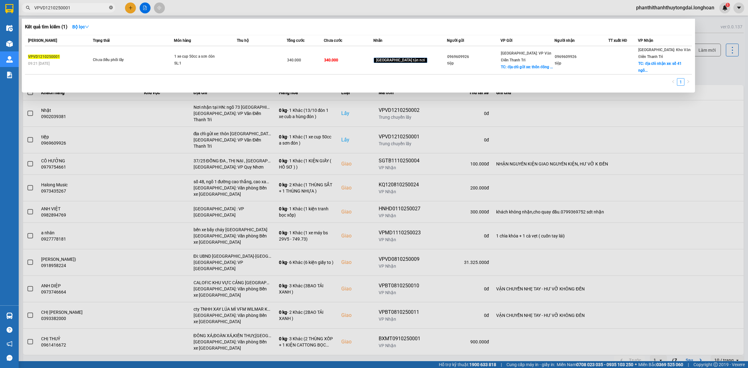
click at [109, 8] on icon "close-circle" at bounding box center [111, 8] width 4 height 4
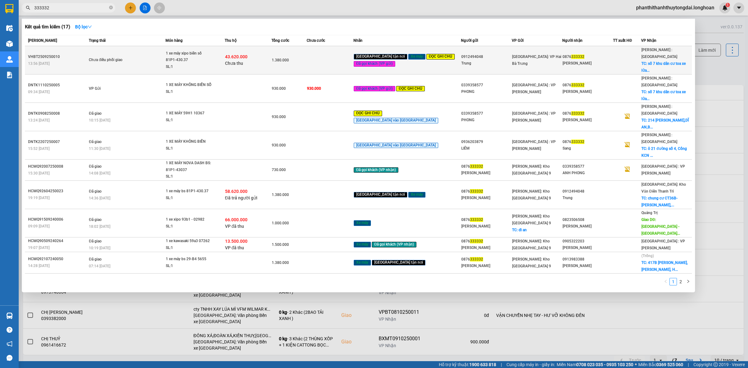
type input "333332"
click at [271, 54] on div "43.620.000 Chưa thu" at bounding box center [248, 60] width 46 height 13
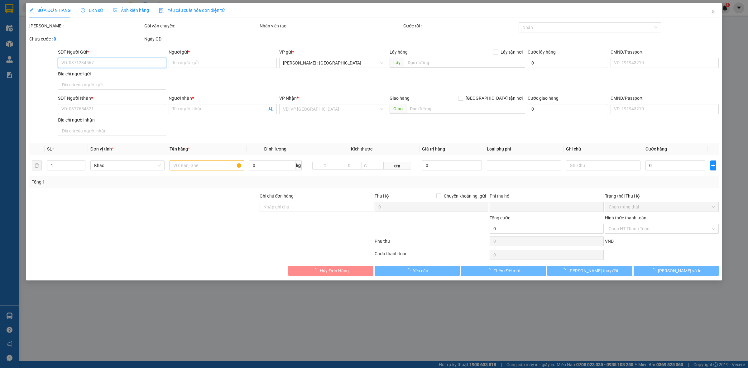
type input "0912494048"
type input "Trung"
type input "0876333332"
type input "[PERSON_NAME]"
checkbox input "true"
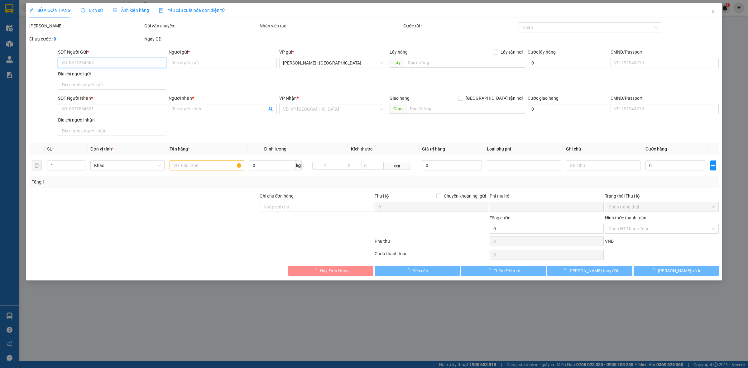
type input "số 7 khu dân cư toa xe lửa 2, khu phố thống nhất, [GEOGRAPHIC_DATA], [GEOGRAPHI…"
type input "có 1 chìa khoá, giấy tờ xe, 2 gương"
type input "1.380.000"
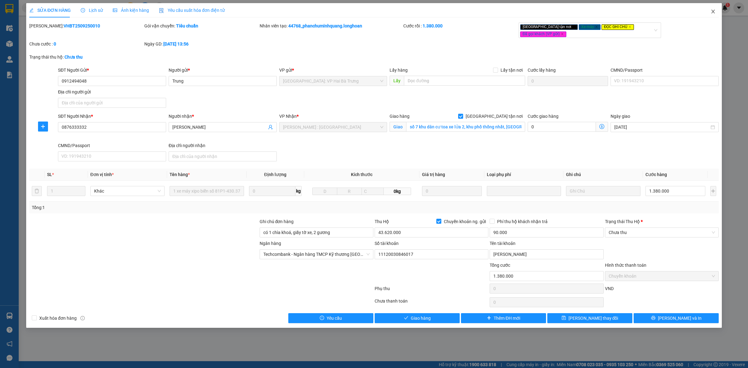
click at [717, 8] on span "Close" at bounding box center [712, 11] width 17 height 17
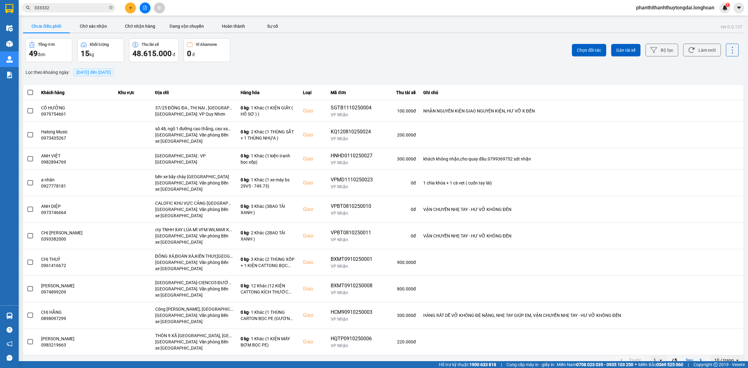
click at [376, 69] on div "Lọc theo khoảng ngày : [DATE] đến [DATE]" at bounding box center [383, 72] width 720 height 11
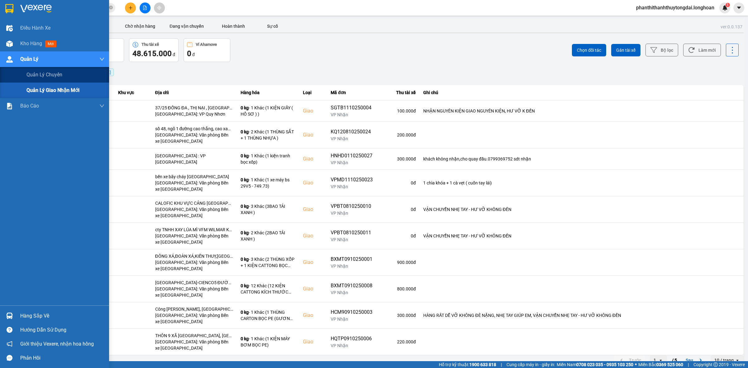
click at [22, 93] on div "Quản lý giao nhận mới" at bounding box center [54, 91] width 109 height 16
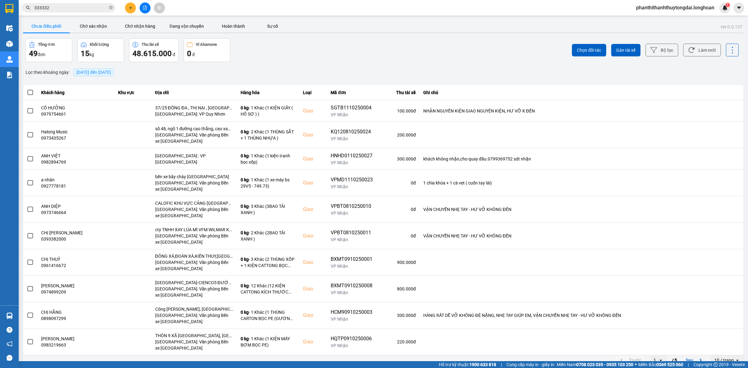
click at [111, 74] on span "[DATE] đến [DATE]" at bounding box center [93, 72] width 35 height 5
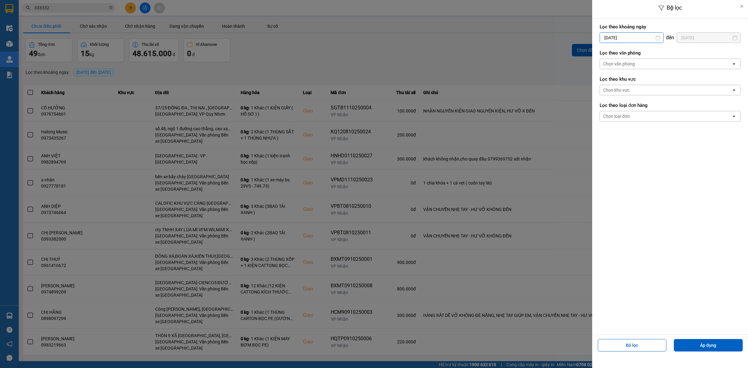
click at [643, 35] on input "[DATE]" at bounding box center [631, 38] width 63 height 10
click at [624, 81] on div "1" at bounding box center [628, 82] width 9 height 7
type input "[DATE]"
click at [619, 114] on div "Chọn loại đơn" at bounding box center [616, 116] width 27 height 6
click at [620, 126] on div "Lấy" at bounding box center [669, 129] width 141 height 11
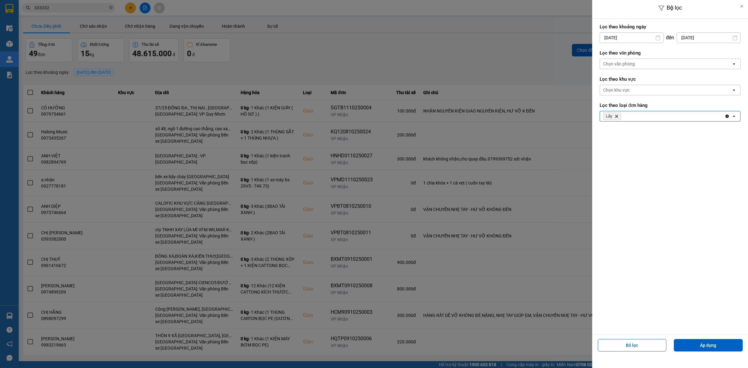
click at [620, 61] on div "Chọn văn phòng" at bounding box center [619, 64] width 32 height 6
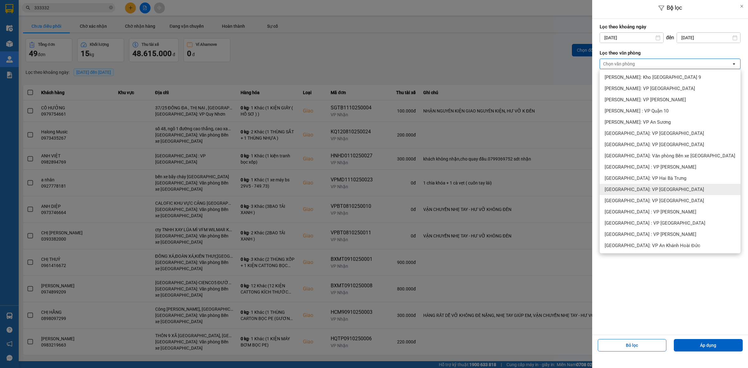
scroll to position [259, 0]
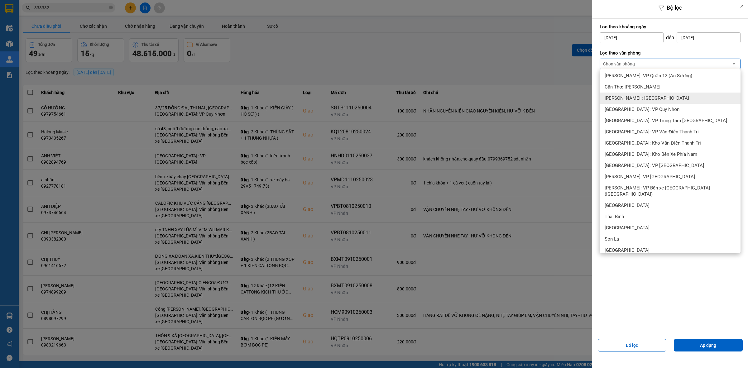
click at [635, 100] on span "[PERSON_NAME] : [GEOGRAPHIC_DATA]" at bounding box center [646, 98] width 84 height 6
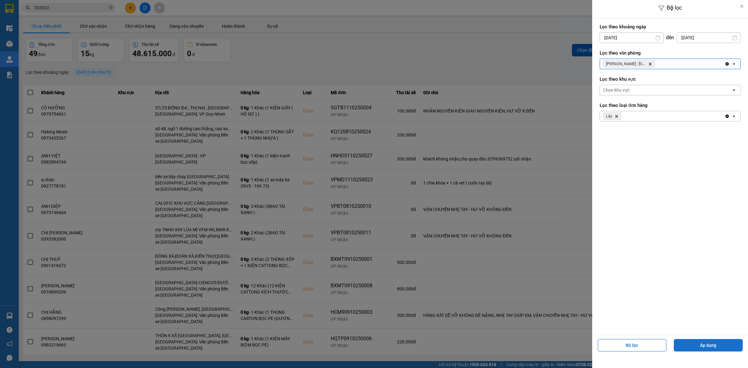
click at [726, 343] on button "Áp dụng" at bounding box center [707, 345] width 69 height 12
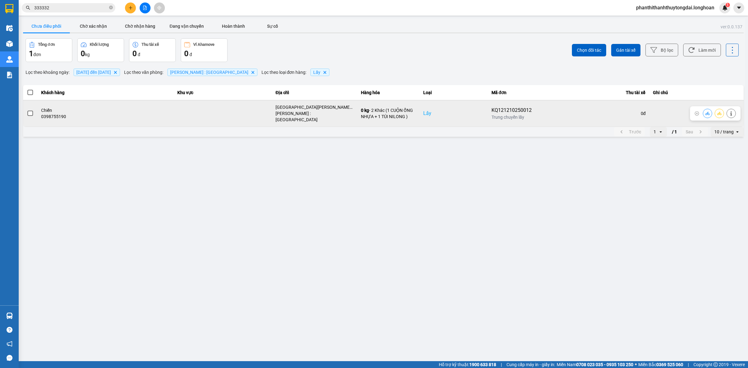
click at [29, 111] on span at bounding box center [30, 114] width 6 height 6
click at [27, 110] on input "checkbox" at bounding box center [27, 110] width 0 height 0
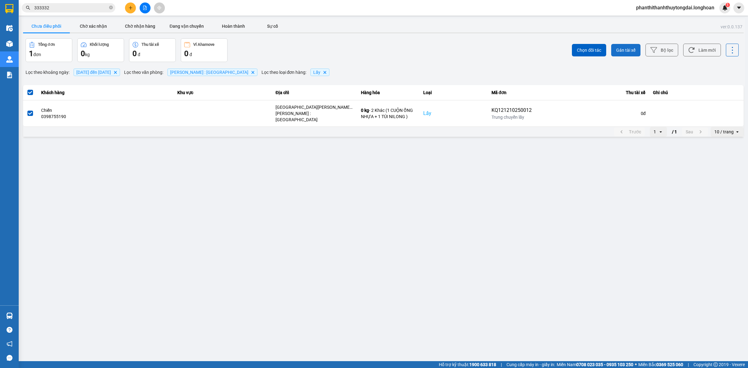
click at [631, 45] on button "Gán tài xế" at bounding box center [625, 50] width 29 height 12
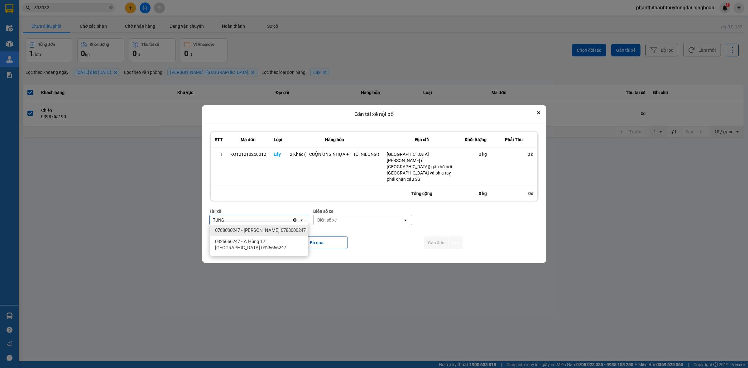
type input "TUNG"
click at [268, 233] on span "0788000247 - [PERSON_NAME] 0788000247" at bounding box center [260, 230] width 91 height 6
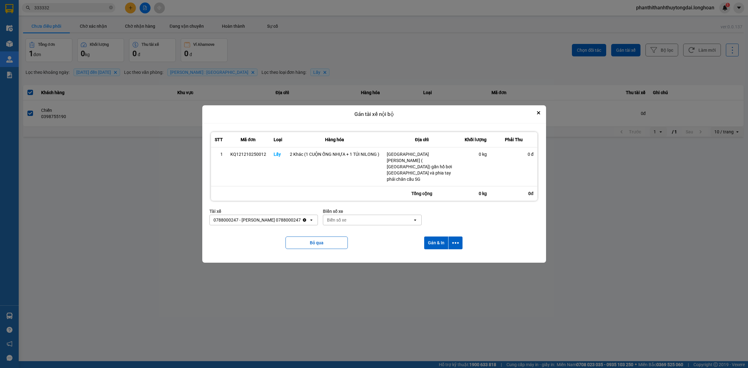
click at [412, 226] on div "Biển số xe Biển số xe open" at bounding box center [372, 219] width 99 height 22
click at [411, 221] on div "Biển số xe" at bounding box center [367, 220] width 89 height 10
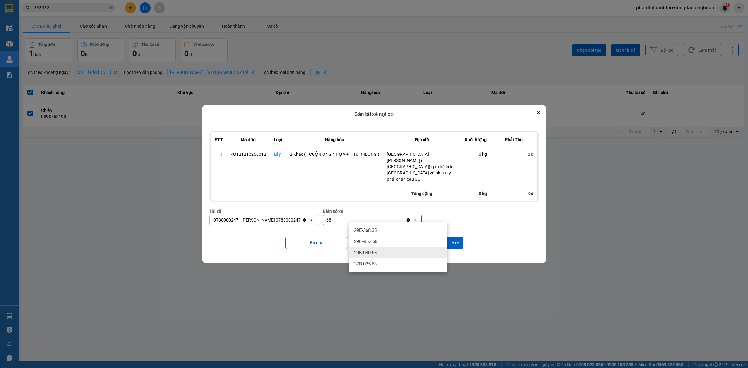
type input "68"
click at [376, 252] on span "29K-040.68" at bounding box center [365, 252] width 23 height 6
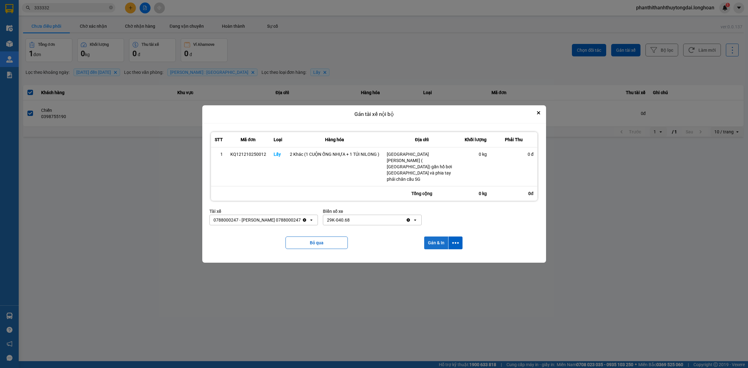
click at [443, 240] on button "Gán & In" at bounding box center [436, 242] width 24 height 13
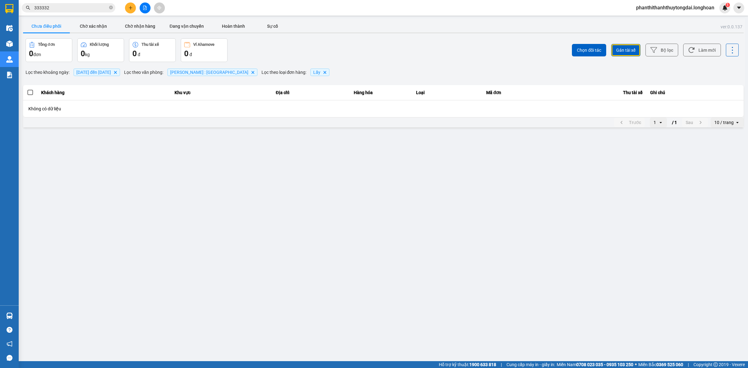
click at [90, 71] on span "[DATE] đến [DATE]" at bounding box center [93, 72] width 35 height 5
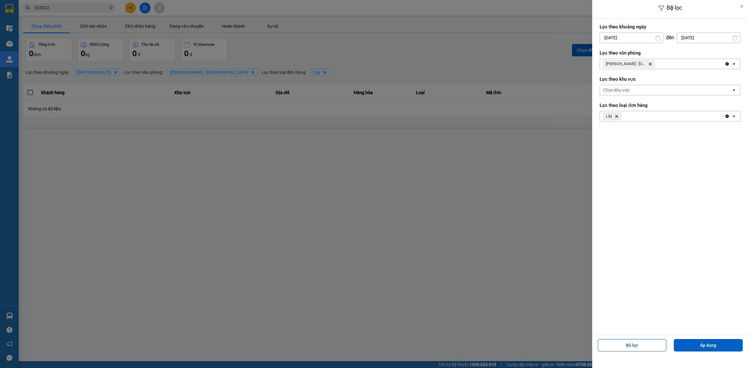
click at [633, 32] on div "[DATE]" at bounding box center [631, 37] width 64 height 11
click at [631, 38] on input "[DATE]" at bounding box center [631, 38] width 63 height 10
click at [602, 53] on icon "Previous month." at bounding box center [602, 52] width 4 height 3
click at [603, 81] on div "1" at bounding box center [603, 82] width 9 height 7
type input "[DATE]"
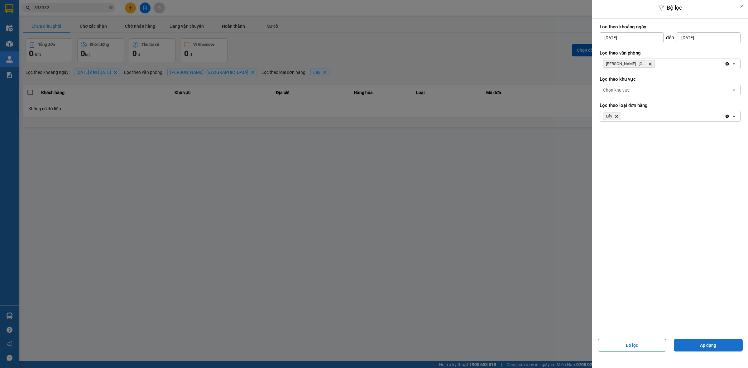
drag, startPoint x: 720, startPoint y: 344, endPoint x: 688, endPoint y: 312, distance: 46.0
click at [719, 344] on button "Áp dụng" at bounding box center [707, 345] width 69 height 12
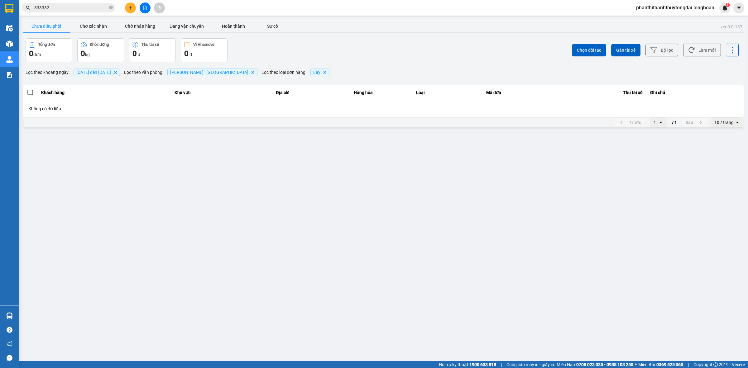
click at [98, 70] on span "[DATE] đến [DATE]" at bounding box center [93, 72] width 35 height 5
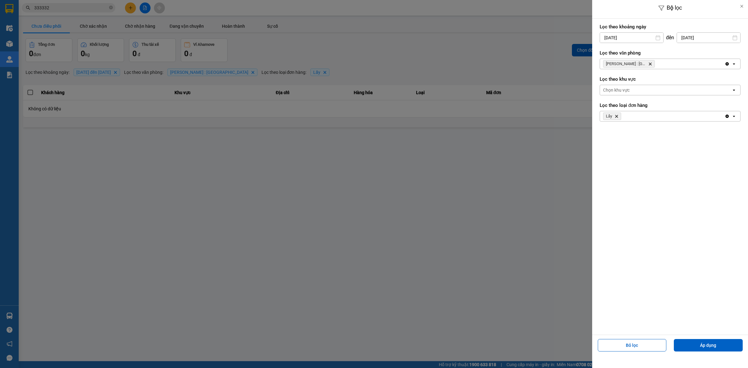
click at [12, 15] on div at bounding box center [374, 184] width 748 height 368
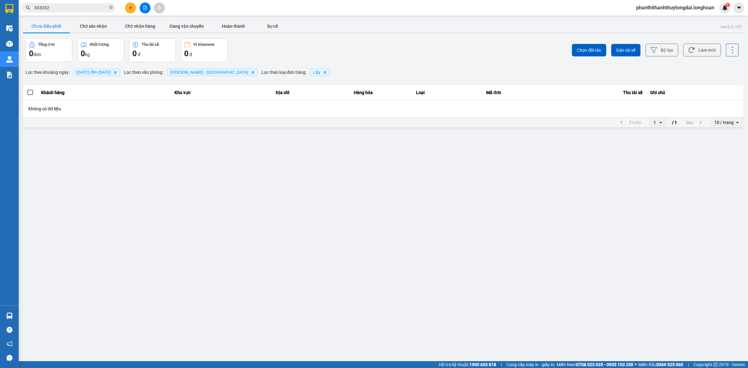
click at [4, 10] on div at bounding box center [374, 184] width 748 height 368
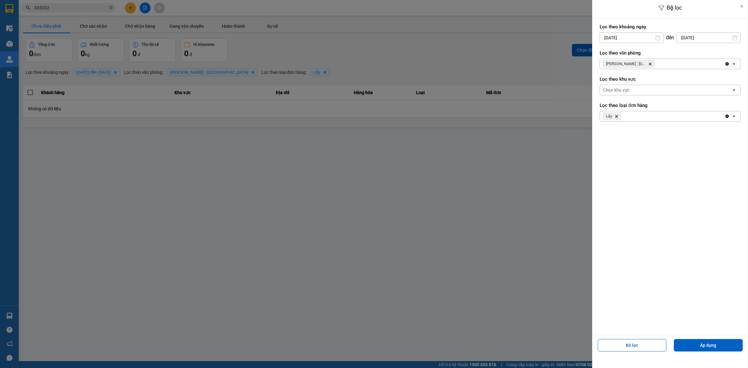
click at [192, 89] on div at bounding box center [374, 184] width 748 height 368
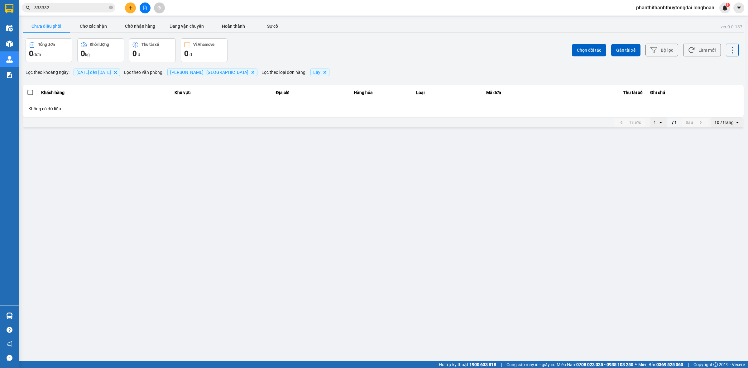
click at [97, 79] on div "ver: 0.0.137 Chưa điều phối Chờ xác nhận Chờ nhận hàng Đang vận chuyển Hoàn thà…" at bounding box center [383, 74] width 723 height 110
drag, startPoint x: 107, startPoint y: 30, endPoint x: 103, endPoint y: 30, distance: 3.4
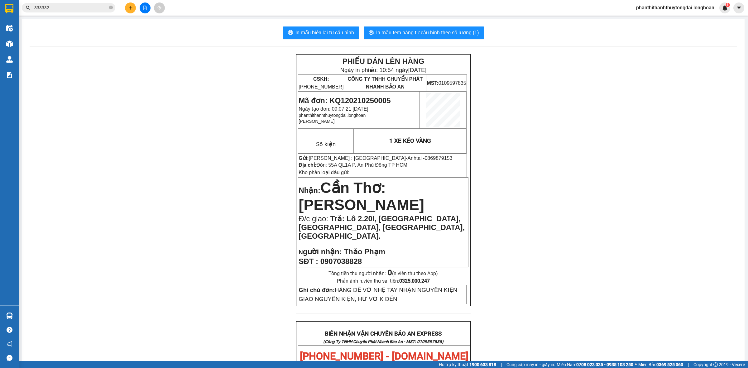
click at [33, 89] on div "PHIẾU DÁN LÊN HÀNG Ngày in phiếu: 10:54 [DATE] CSKH: [PHONE_NUMBER] CÔNG TY TNH…" at bounding box center [383, 365] width 707 height 623
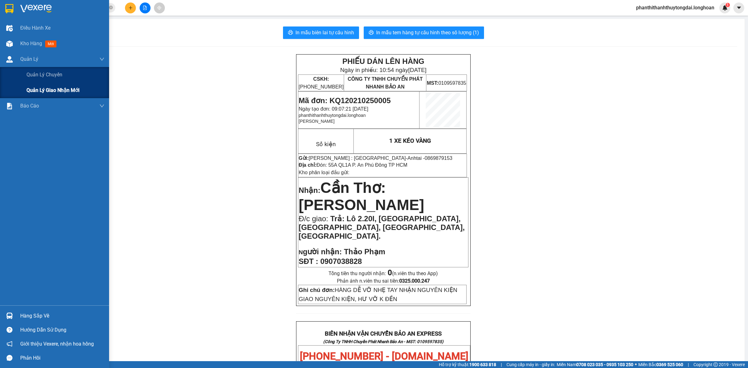
click at [31, 88] on span "Quản lý giao nhận mới" at bounding box center [52, 90] width 53 height 8
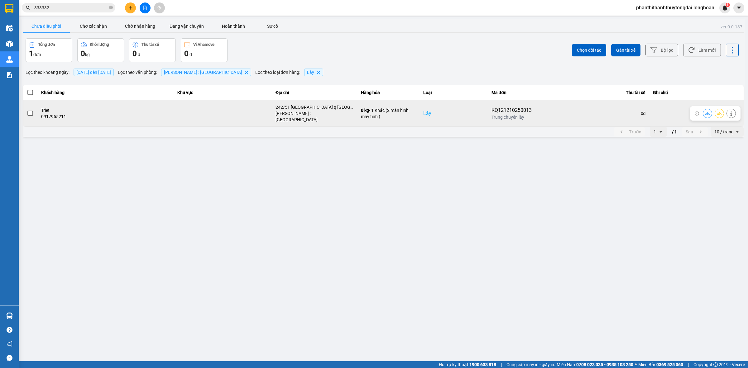
click at [729, 114] on button at bounding box center [730, 113] width 9 height 11
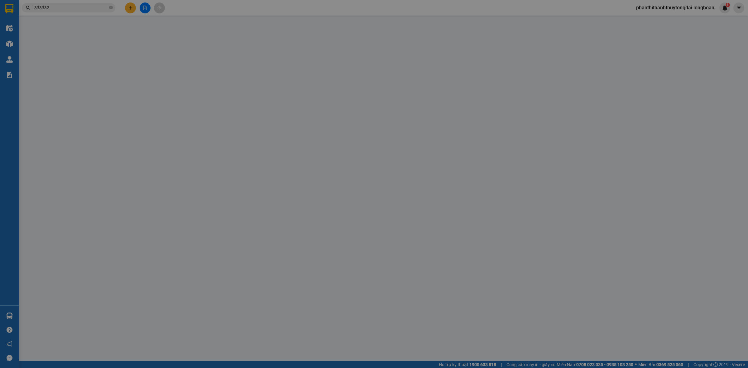
type input "0917955211"
type input "Triết"
checkbox input "true"
type input "242/51 [GEOGRAPHIC_DATA] q [GEOGRAPHIC_DATA]"
type input "0813519182"
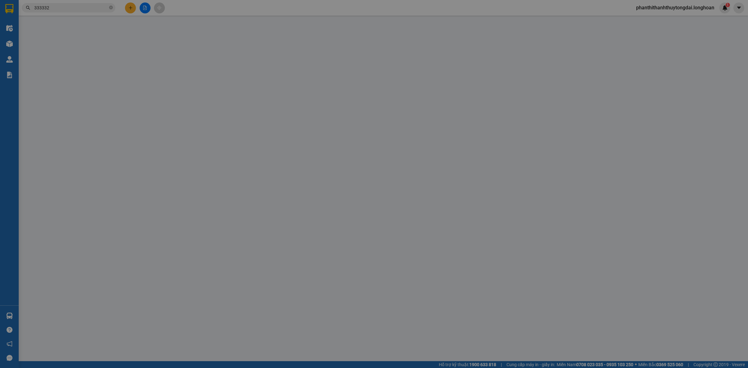
type input "[PERSON_NAME]"
checkbox input "true"
type input "Nhà văn hoá thôn rừng sằm - xã [GEOGRAPHIC_DATA] - huyện [GEOGRAPHIC_DATA] - tỉ…"
type input "0"
type input "82.000"
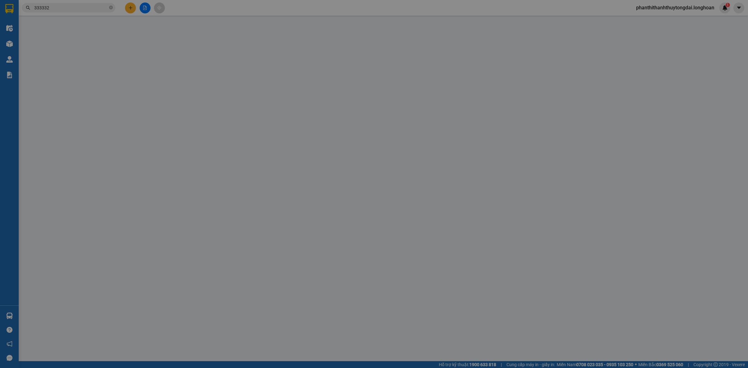
type input "80.000"
type input "82.000"
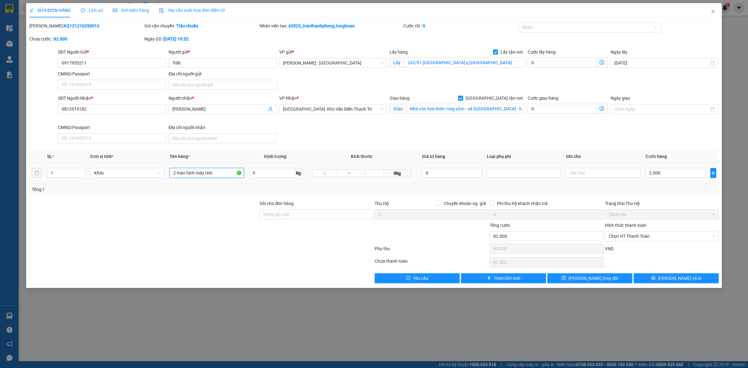
click at [227, 170] on input "2 màn hình máy tính" at bounding box center [206, 173] width 74 height 10
type input "2 màn hình máy tính - A NGHĨA"
drag, startPoint x: 575, startPoint y: 273, endPoint x: 578, endPoint y: 278, distance: 5.6
click at [576, 275] on div "Total Paid Fee 0 Total UnPaid Fee 82.000 Cash Collection Total Fee Mã ĐH: KQ121…" at bounding box center [373, 152] width 689 height 261
click at [566, 278] on icon "save" at bounding box center [563, 278] width 4 height 4
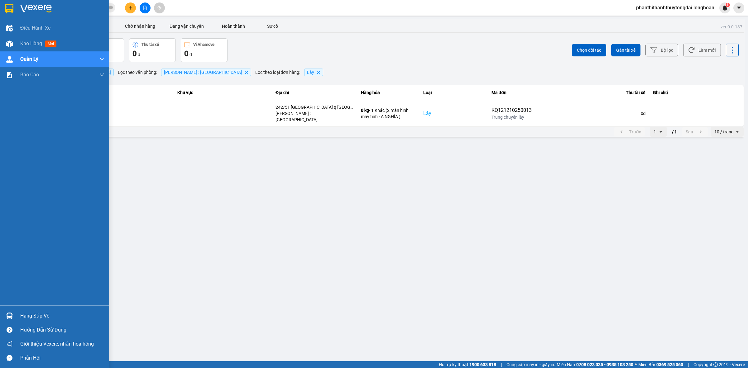
click at [5, 5] on div at bounding box center [9, 8] width 11 height 11
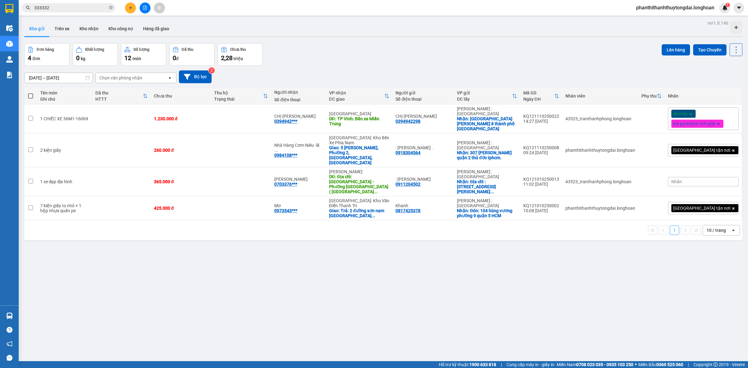
click at [132, 10] on button at bounding box center [130, 7] width 11 height 11
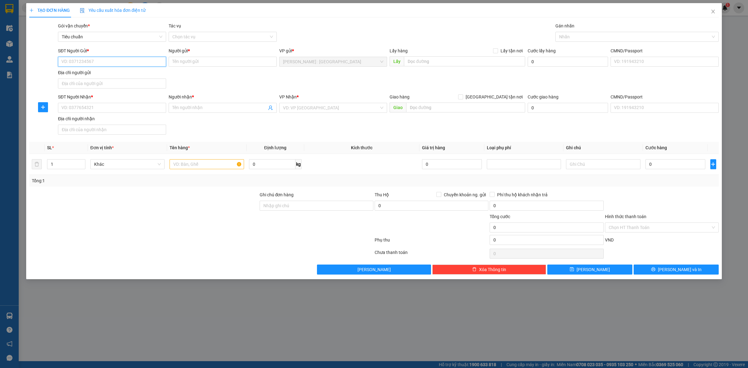
paste input "0327627473"
type input "0327627473"
click at [441, 62] on input "text" at bounding box center [464, 61] width 121 height 10
paste input "điểm 1 : 185M [PERSON_NAME], P5, Q6"
type input "điểm 1 : 185M [PERSON_NAME], P5, Q6"
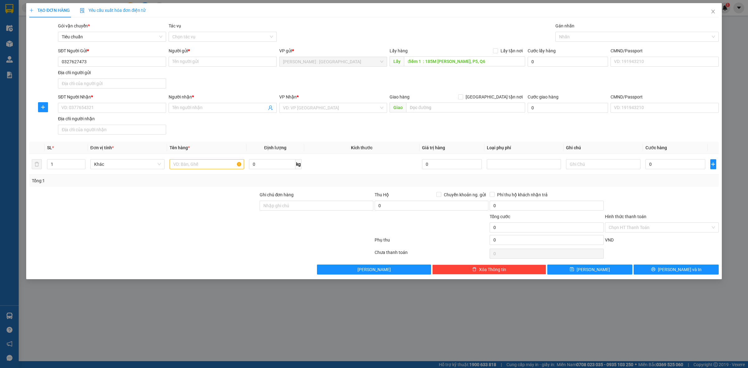
click at [490, 50] on div "Lấy hàng Lấy tận nơi" at bounding box center [456, 50] width 135 height 7
click at [494, 50] on input "Lấy tận nơi" at bounding box center [495, 50] width 4 height 4
checkbox input "true"
click at [198, 61] on input "Người gửi *" at bounding box center [223, 62] width 108 height 10
paste input "Mai"
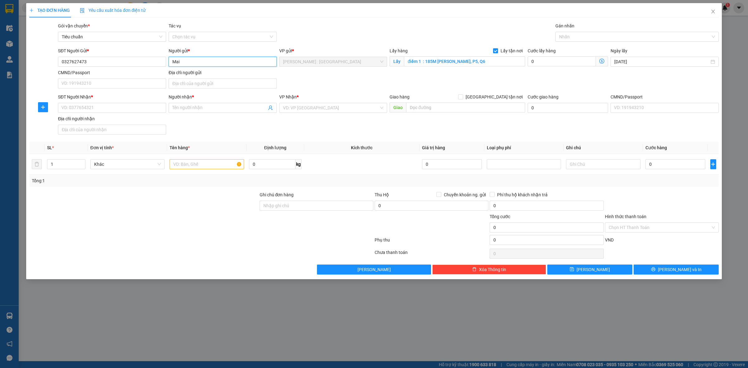
type input "Mai"
paste input "0972003417"
click at [131, 108] on input "0972003417" at bounding box center [112, 108] width 108 height 10
type input "0972003417"
paste input "anh Sơn"
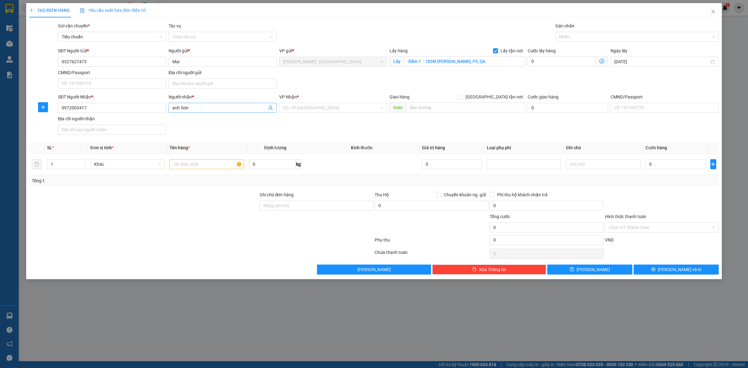
click at [203, 106] on input "anh Sơn" at bounding box center [219, 107] width 94 height 7
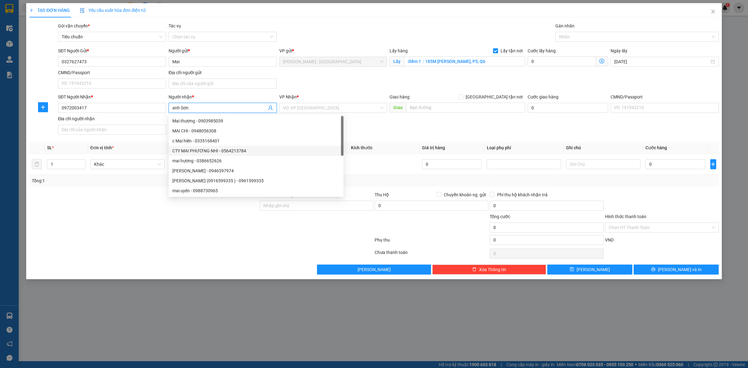
type input "anh Sơn"
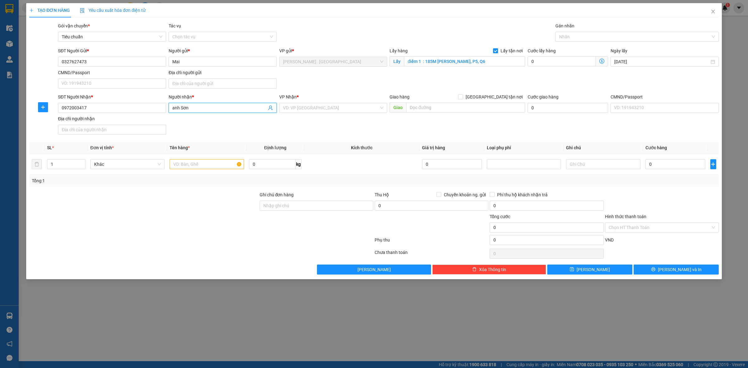
drag, startPoint x: 335, startPoint y: 100, endPoint x: 335, endPoint y: 113, distance: 12.5
click at [335, 100] on div "VP Nhận *" at bounding box center [333, 96] width 108 height 7
click at [335, 113] on div "VP Nhận * VD: VP [GEOGRAPHIC_DATA]" at bounding box center [333, 104] width 108 height 22
click at [337, 108] on input "search" at bounding box center [331, 107] width 96 height 9
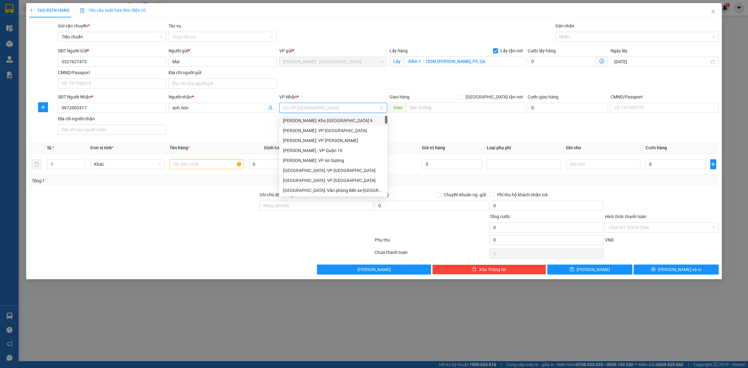
type input "D"
type input "ĐÀ"
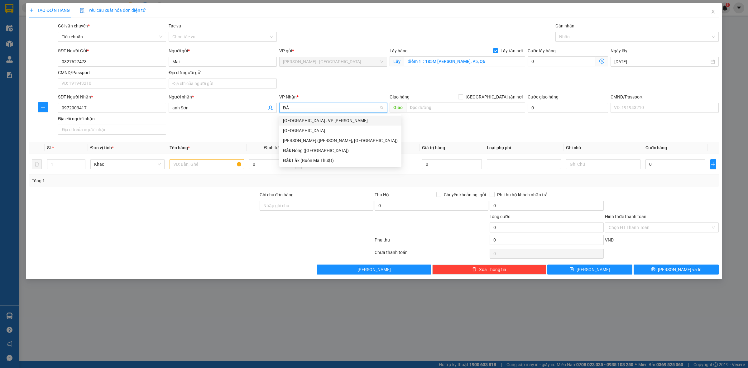
drag, startPoint x: 341, startPoint y: 120, endPoint x: 418, endPoint y: 123, distance: 77.0
click at [348, 120] on div "[GEOGRAPHIC_DATA] : VP [PERSON_NAME]" at bounding box center [340, 120] width 115 height 7
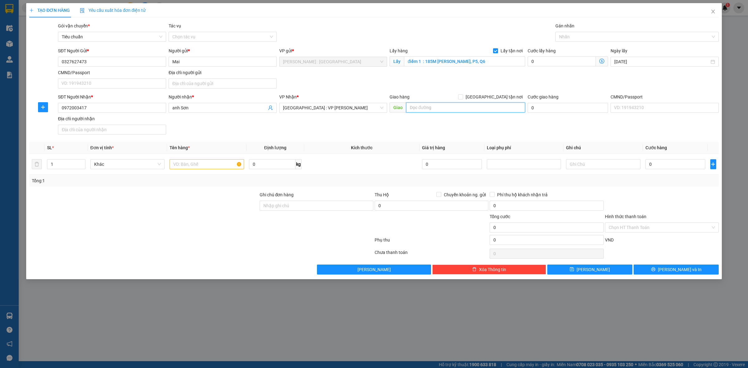
drag, startPoint x: 511, startPoint y: 109, endPoint x: 503, endPoint y: 102, distance: 11.0
click at [510, 108] on input "text" at bounding box center [465, 107] width 119 height 10
paste input "29 [PERSON_NAME], [GEOGRAPHIC_DATA] , [GEOGRAPHIC_DATA], [GEOGRAPHIC_DATA]"
type input "29 [PERSON_NAME], [GEOGRAPHIC_DATA] , [GEOGRAPHIC_DATA], [GEOGRAPHIC_DATA]"
click at [499, 98] on span "[GEOGRAPHIC_DATA] tận nơi" at bounding box center [494, 96] width 62 height 7
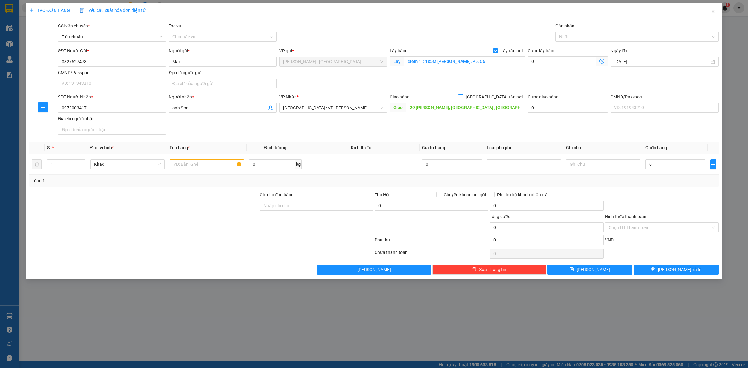
click at [462, 98] on input "[GEOGRAPHIC_DATA] tận nơi" at bounding box center [460, 96] width 4 height 4
checkbox input "true"
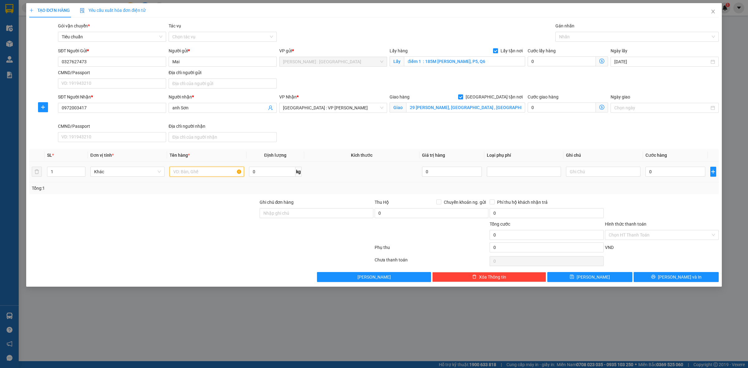
click at [202, 167] on input "text" at bounding box center [206, 172] width 74 height 10
paste input "102 kiện"
type input "102 kiện - XE TẢI"
click at [694, 169] on input "0" at bounding box center [675, 172] width 60 height 10
type input "3"
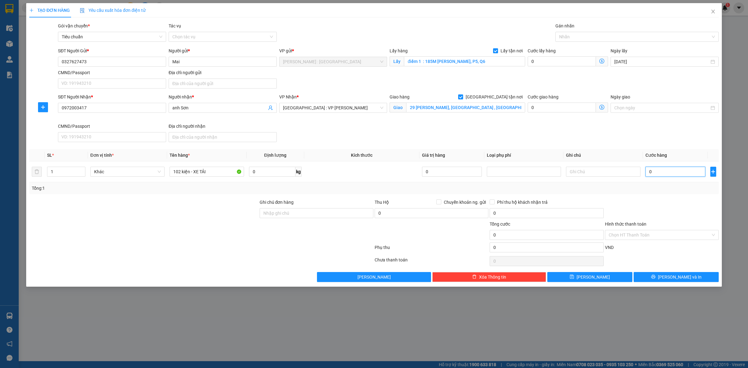
type input "3"
type input "31"
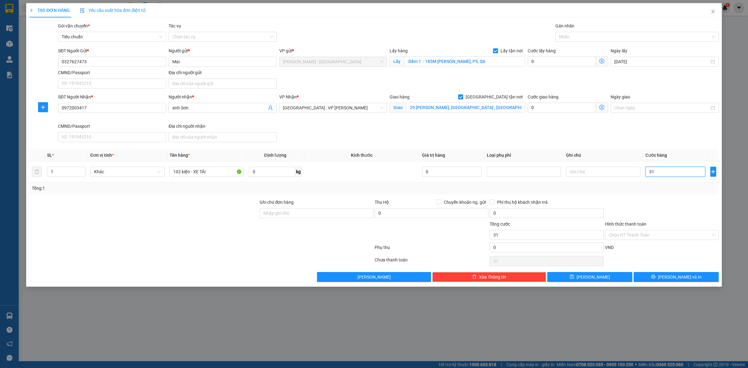
type input "310"
type input "3.100"
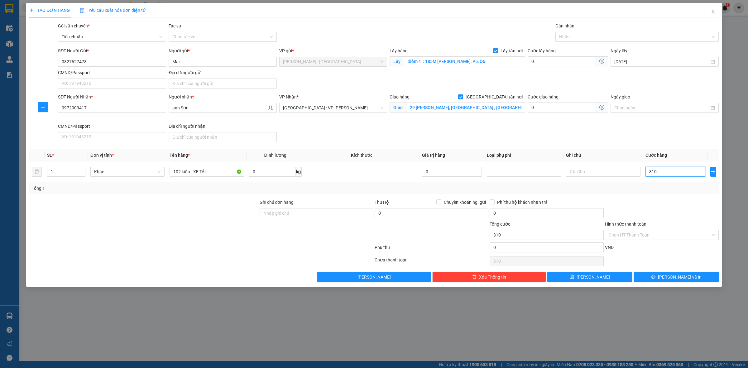
type input "3.100"
type input "3.100.000"
click at [560, 64] on input "0" at bounding box center [561, 61] width 68 height 10
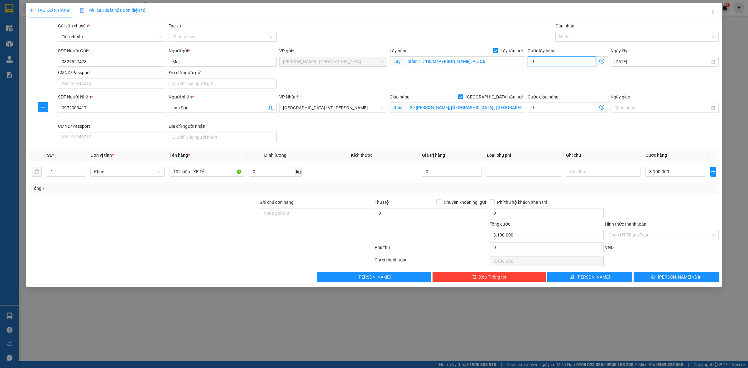
type input "3.100.002"
type input "20"
type input "3.100.020"
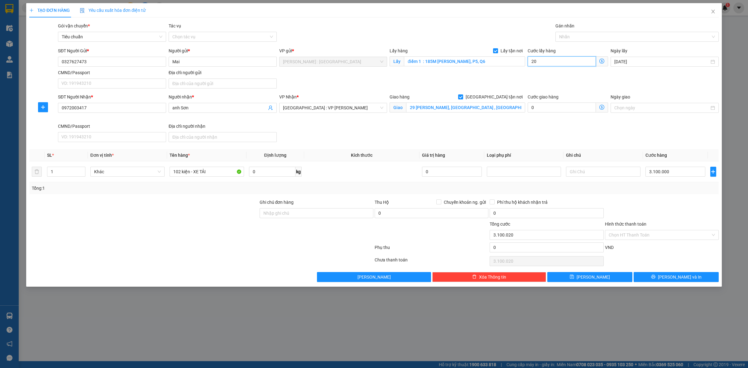
type input "3.100.200"
type input "200"
type input "3.300.000"
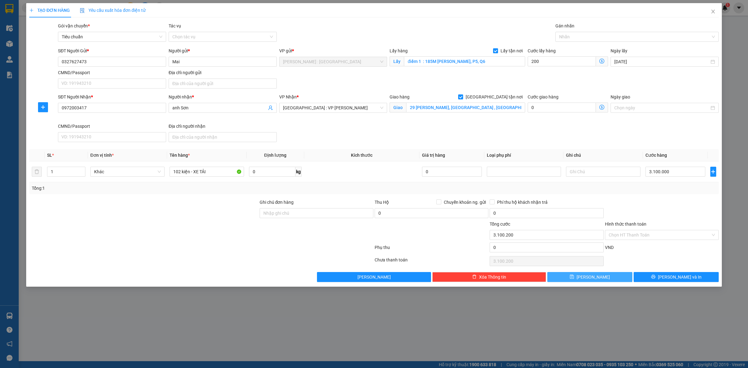
type input "200.000"
click at [592, 278] on span "[PERSON_NAME]" at bounding box center [592, 276] width 33 height 7
checkbox input "false"
type input "0"
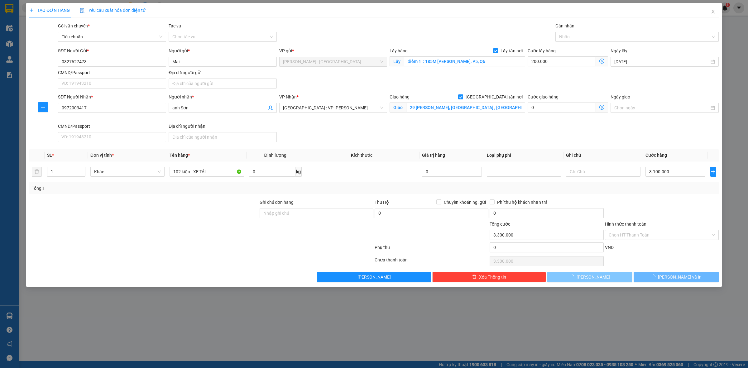
type input "0"
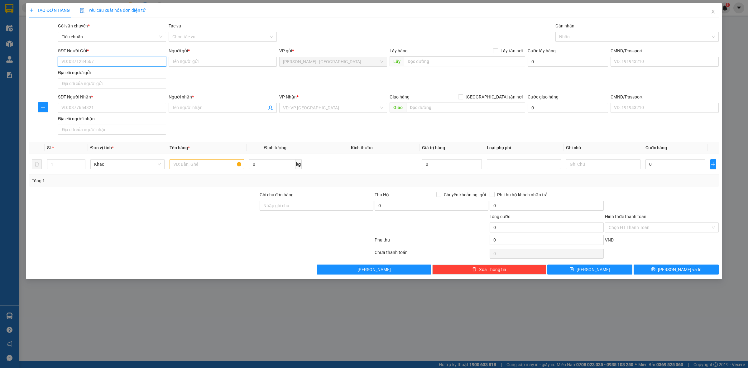
paste input "0908848218"
click at [100, 64] on input "SĐT Người Gửi *" at bounding box center [112, 62] width 108 height 10
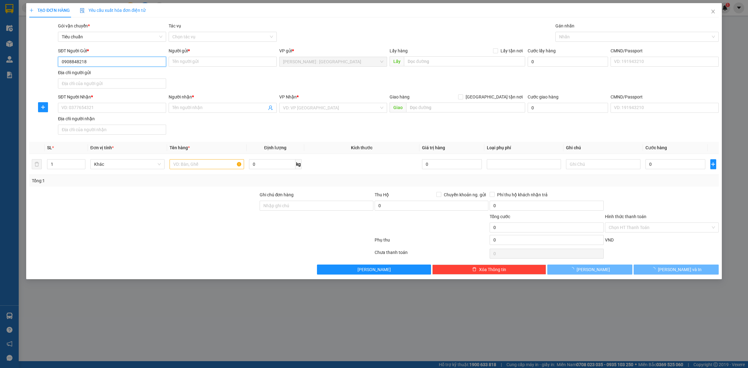
type input "0908848218"
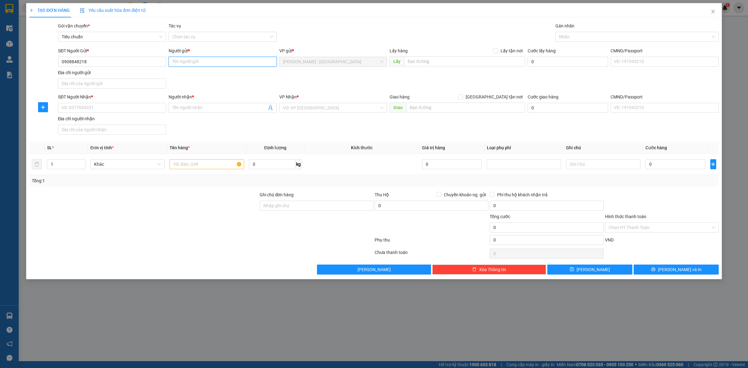
paste input "Khải"
click at [227, 64] on input "Khải" at bounding box center [223, 62] width 108 height 10
type input "Khải"
click at [476, 64] on input "text" at bounding box center [464, 61] width 121 height 10
paste input "điểm 2635/12A Hương Lộ 2 P .[GEOGRAPHIC_DATA] [GEOGRAPHIC_DATA]"
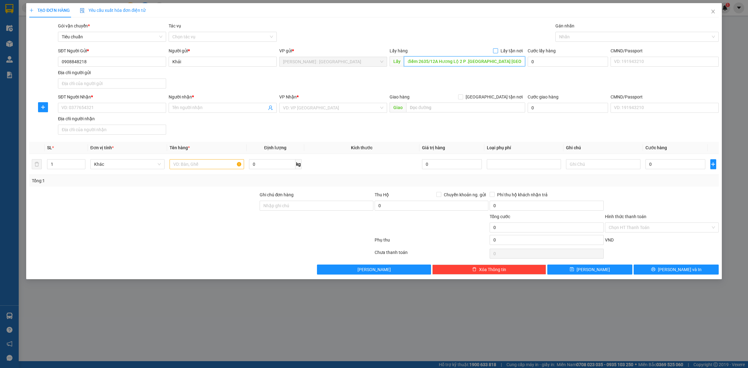
type input "điểm 2635/12A Hương Lộ 2 P .[GEOGRAPHIC_DATA] [GEOGRAPHIC_DATA]"
click at [500, 54] on span "Lấy tận nơi" at bounding box center [511, 50] width 27 height 7
click at [497, 53] on input "Lấy tận nơi" at bounding box center [495, 50] width 4 height 4
checkbox input "true"
click at [112, 108] on input "SĐT Người Nhận *" at bounding box center [112, 108] width 108 height 10
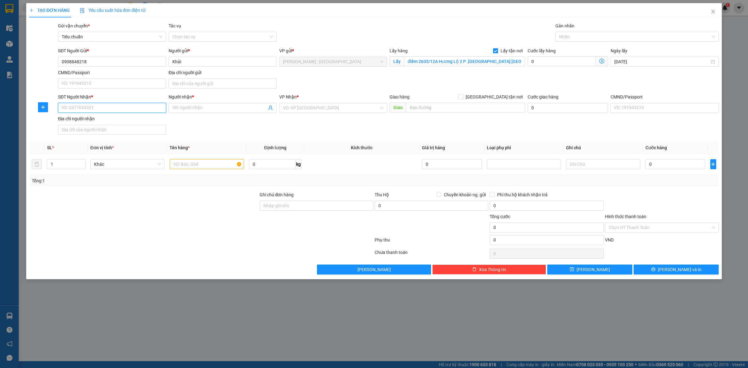
paste input "0972003417"
type input "0972003417"
click at [111, 117] on div "0972003417 - [GEOGRAPHIC_DATA]" at bounding box center [112, 120] width 101 height 7
type input "anh Sơn"
checkbox input "true"
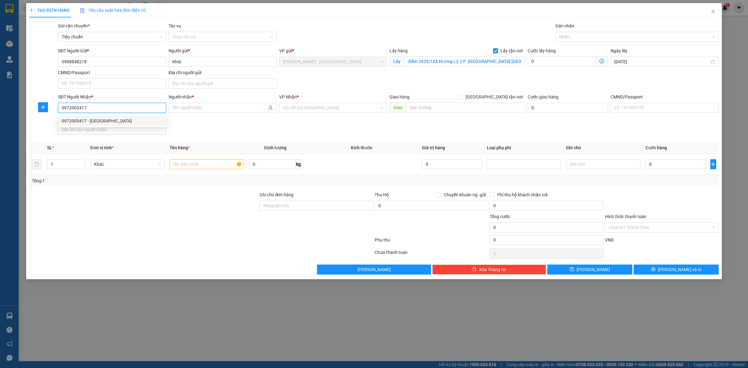
type input "29 [PERSON_NAME], [GEOGRAPHIC_DATA] , [GEOGRAPHIC_DATA], [GEOGRAPHIC_DATA]"
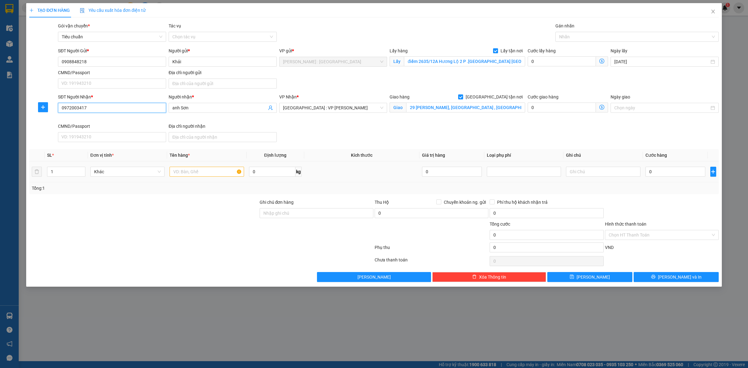
type input "0972003417"
click at [214, 172] on input "text" at bounding box center [206, 172] width 74 height 10
click at [664, 172] on input "0" at bounding box center [675, 172] width 60 height 10
type input "5"
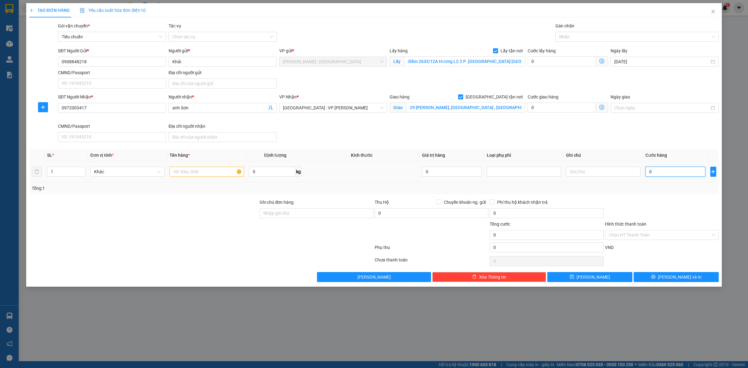
type input "5"
type input "51"
type input "510"
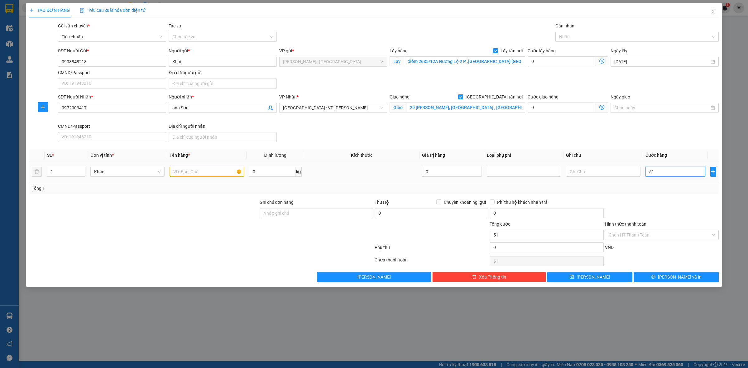
type input "510"
type input "5.100"
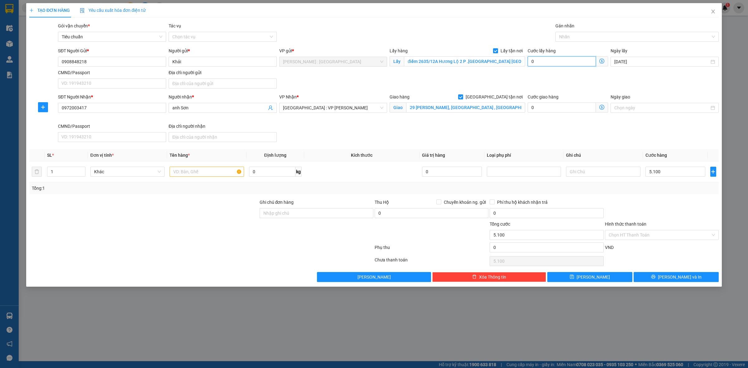
type input "5.100.000"
click at [575, 63] on input "0" at bounding box center [561, 61] width 68 height 10
type input "5.100.002"
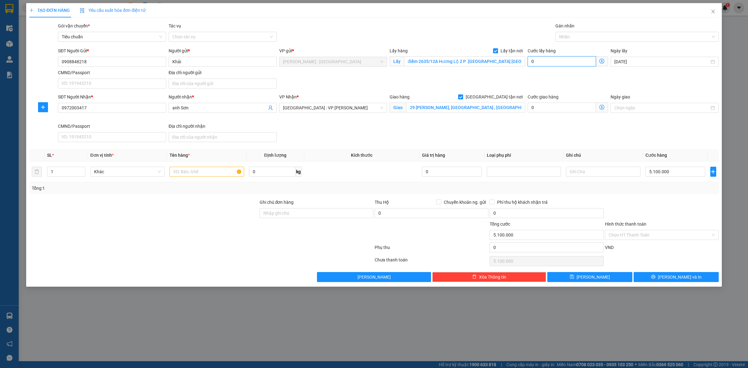
type input "5.100.002"
type input "2"
type input "5.100.020"
type input "20"
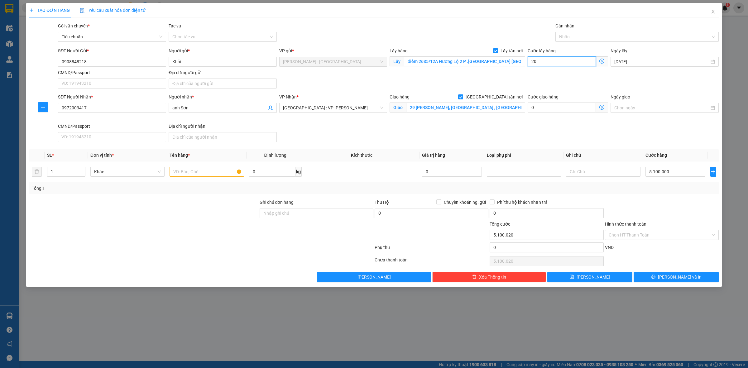
type input "5.100.200"
type input "200"
type input "5.300.000"
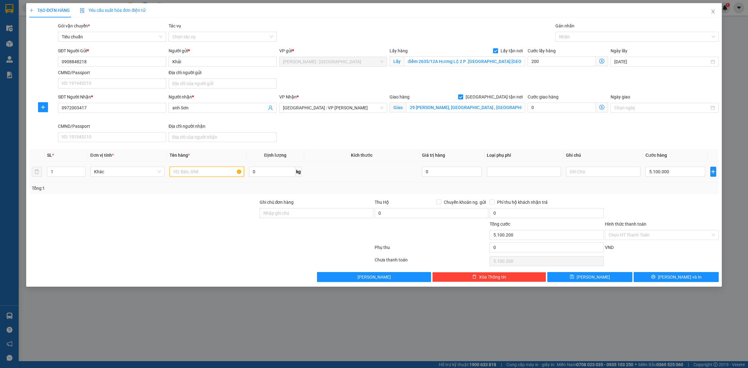
type input "200.000"
click at [230, 175] on input "text" at bounding box center [206, 172] width 74 height 10
paste input "220 kiện"
type input "220 kiện - XE TẢI"
click at [586, 274] on button "[PERSON_NAME]" at bounding box center [589, 277] width 85 height 10
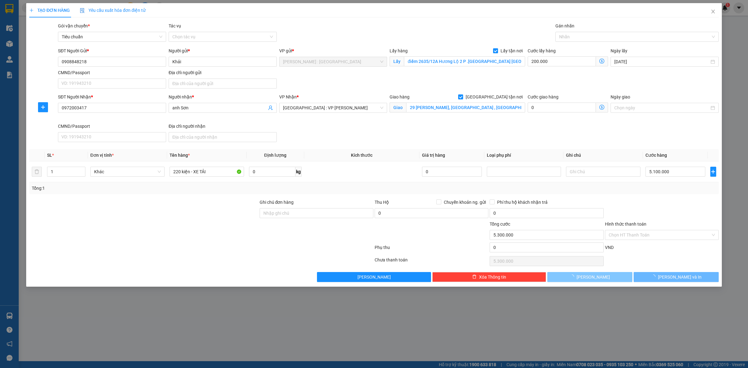
checkbox input "false"
type input "0"
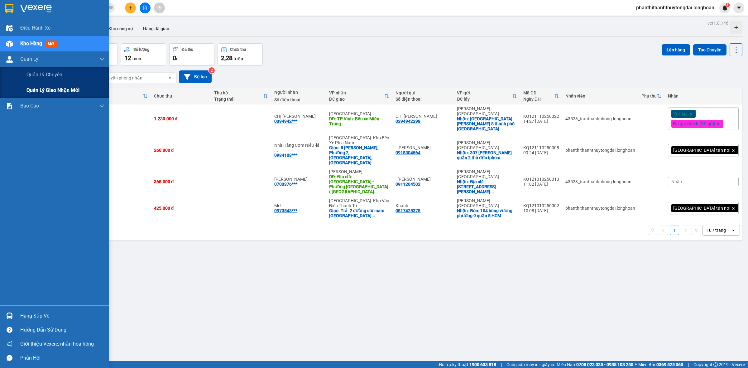
click at [38, 89] on span "Quản lý giao nhận mới" at bounding box center [52, 90] width 53 height 8
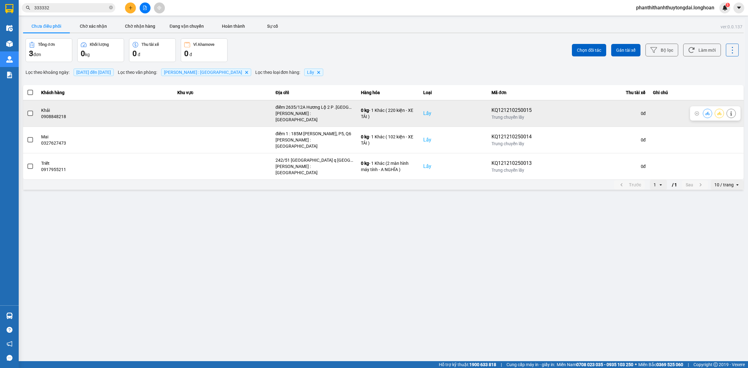
click at [30, 111] on span at bounding box center [30, 114] width 6 height 6
click at [27, 110] on input "checkbox" at bounding box center [27, 110] width 0 height 0
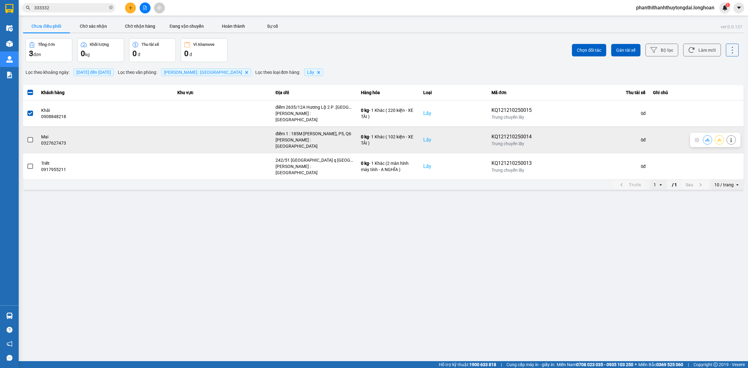
click at [32, 135] on div at bounding box center [30, 139] width 7 height 9
click at [30, 137] on span at bounding box center [30, 140] width 6 height 6
click at [27, 136] on input "checkbox" at bounding box center [27, 136] width 0 height 0
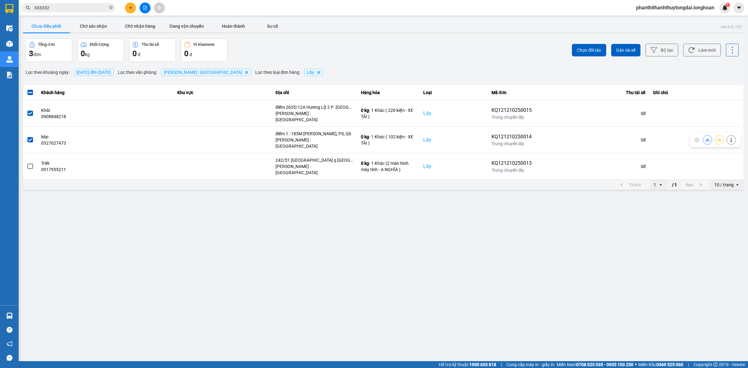
click at [30, 137] on span at bounding box center [30, 140] width 6 height 6
click at [27, 136] on input "checkbox" at bounding box center [27, 136] width 0 height 0
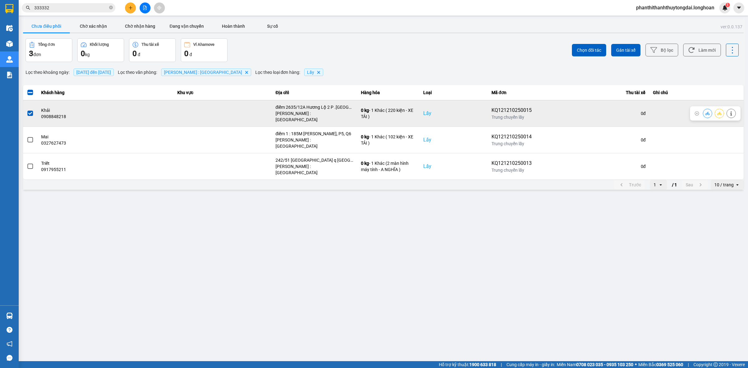
click at [27, 111] on span at bounding box center [30, 114] width 6 height 6
click at [27, 110] on input "checkbox" at bounding box center [27, 110] width 0 height 0
click at [497, 107] on div "KQ121210250015" at bounding box center [511, 110] width 40 height 7
copy div "KQ121210250015"
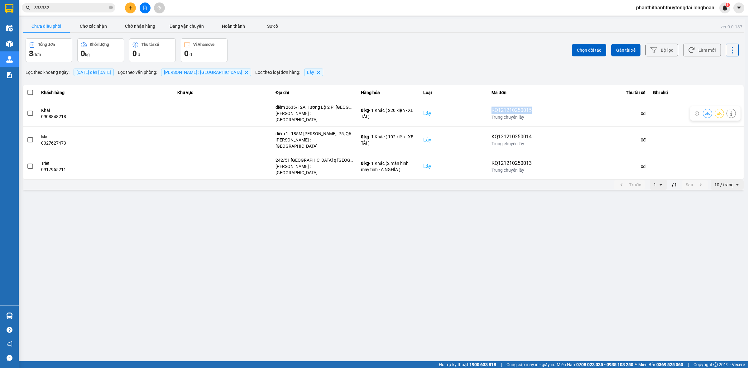
drag, startPoint x: 497, startPoint y: 107, endPoint x: 299, endPoint y: 39, distance: 209.5
click at [493, 107] on div "KQ121210250015" at bounding box center [511, 110] width 40 height 7
click at [111, 9] on icon "close-circle" at bounding box center [111, 8] width 4 height 4
paste input "KQ121210250015"
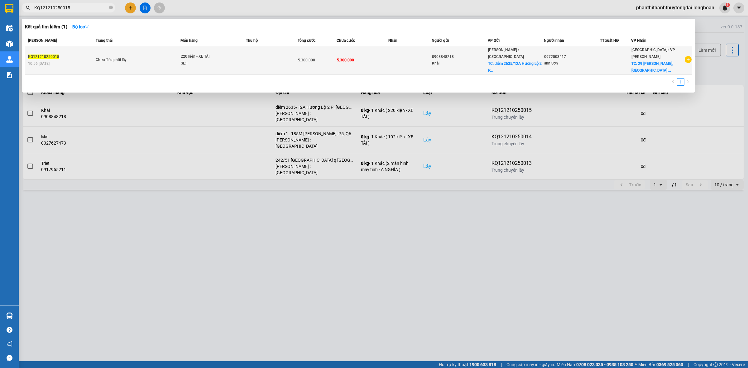
type input "KQ121210250015"
click at [93, 54] on div "KQ121210250015" at bounding box center [61, 57] width 66 height 7
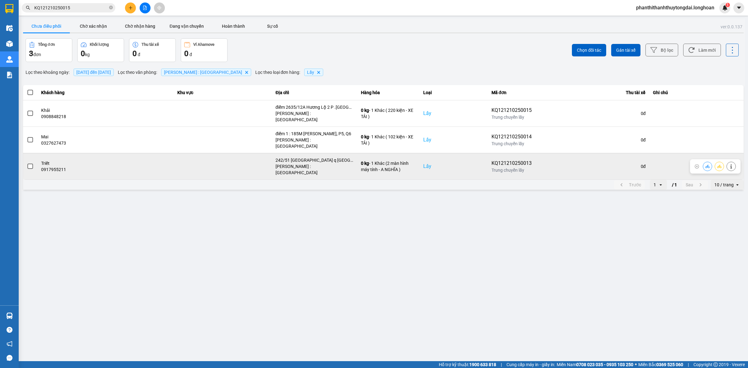
click at [32, 164] on span at bounding box center [30, 167] width 6 height 6
click at [27, 163] on input "checkbox" at bounding box center [27, 163] width 0 height 0
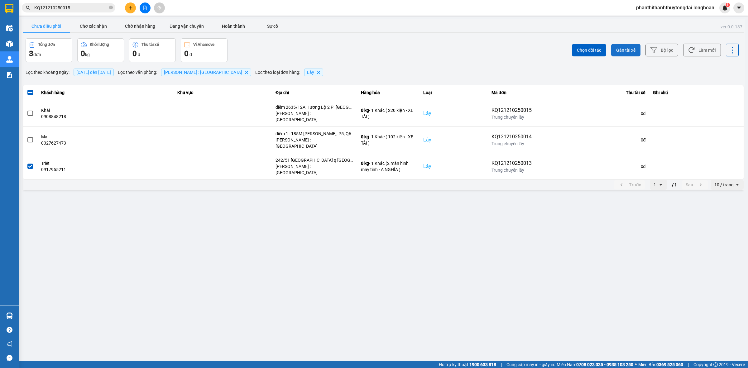
click at [623, 54] on button "Gán tài xế" at bounding box center [625, 50] width 29 height 12
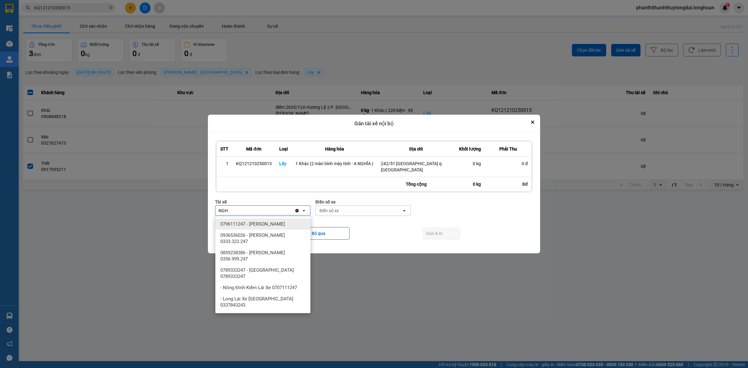
type input "NGH"
drag, startPoint x: 255, startPoint y: 220, endPoint x: 376, endPoint y: 222, distance: 120.9
click at [258, 222] on div "0796111247 - [PERSON_NAME]" at bounding box center [262, 223] width 95 height 11
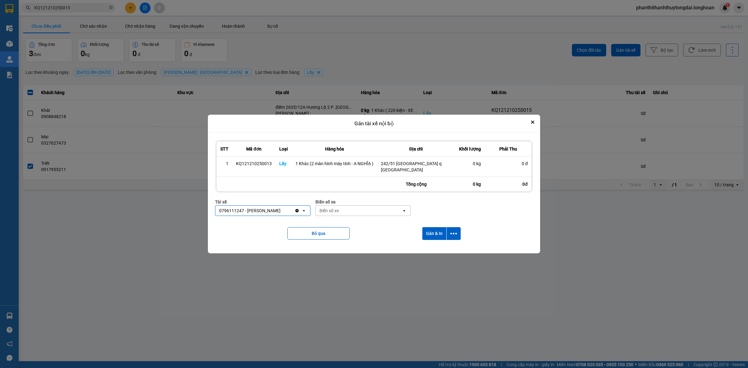
click at [372, 212] on div "Biển số xe" at bounding box center [359, 211] width 86 height 10
type input "67"
click at [349, 250] on div "29E-080.67" at bounding box center [362, 246] width 95 height 11
click at [433, 227] on button "Gán & In" at bounding box center [434, 233] width 24 height 13
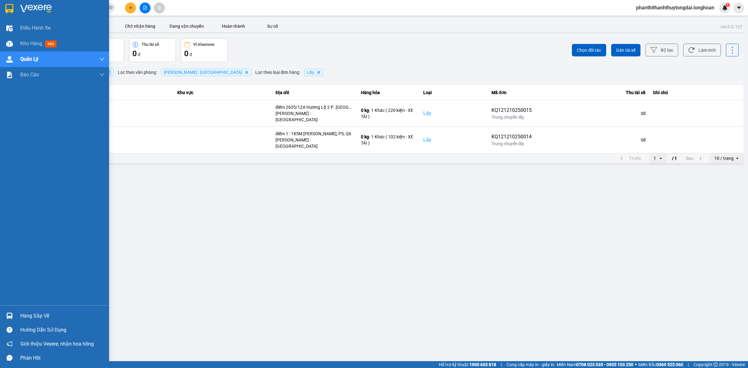
click at [12, 7] on img at bounding box center [9, 8] width 8 height 9
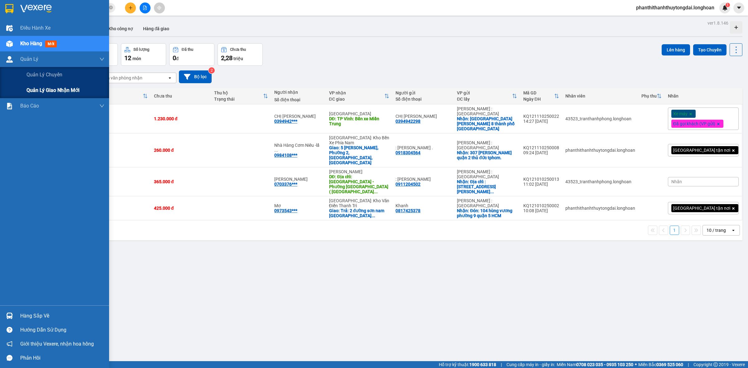
click at [31, 85] on div "Quản lý giao nhận mới" at bounding box center [65, 91] width 78 height 16
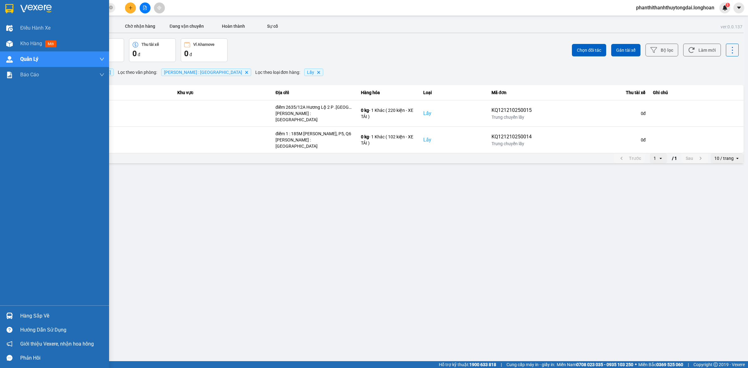
click at [9, 12] on img at bounding box center [9, 8] width 8 height 9
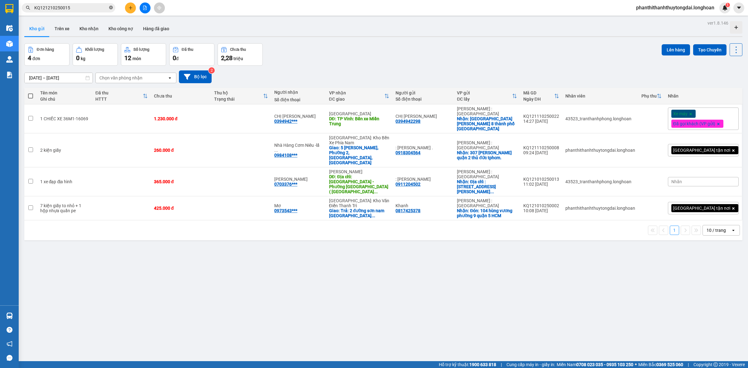
click at [112, 9] on icon "close-circle" at bounding box center [111, 8] width 4 height 4
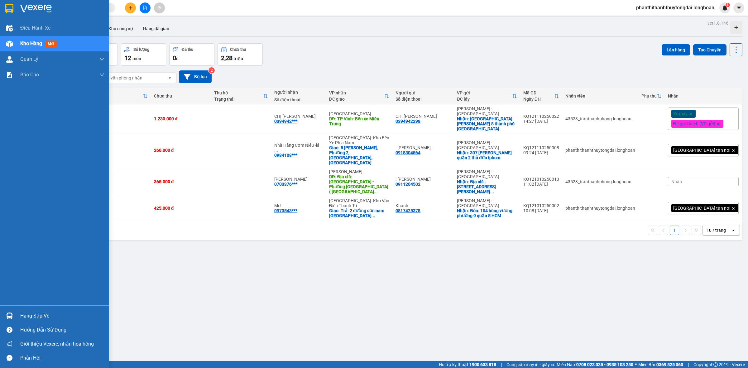
click at [0, 2] on div at bounding box center [54, 10] width 109 height 20
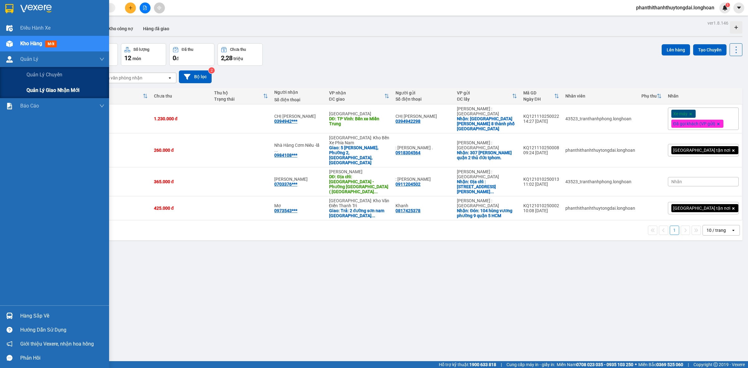
click at [38, 84] on div "Quản lý giao nhận mới" at bounding box center [65, 91] width 78 height 16
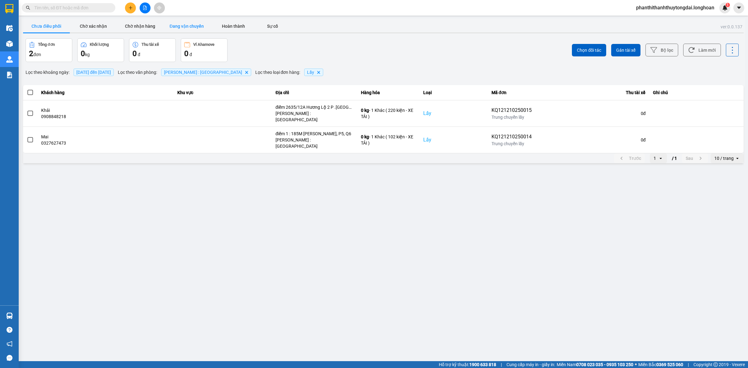
click at [169, 28] on button "Đang vận chuyển" at bounding box center [186, 26] width 47 height 12
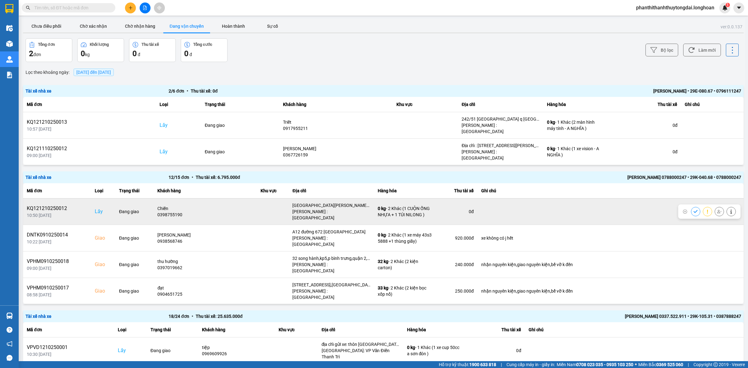
click at [693, 209] on icon at bounding box center [695, 211] width 4 height 4
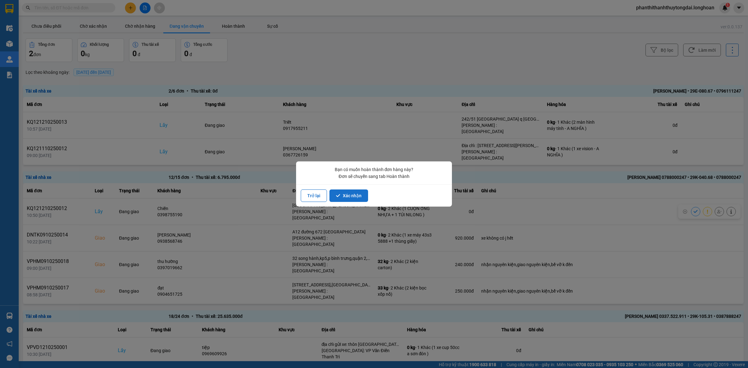
click at [346, 192] on button "Xác nhận" at bounding box center [348, 195] width 39 height 12
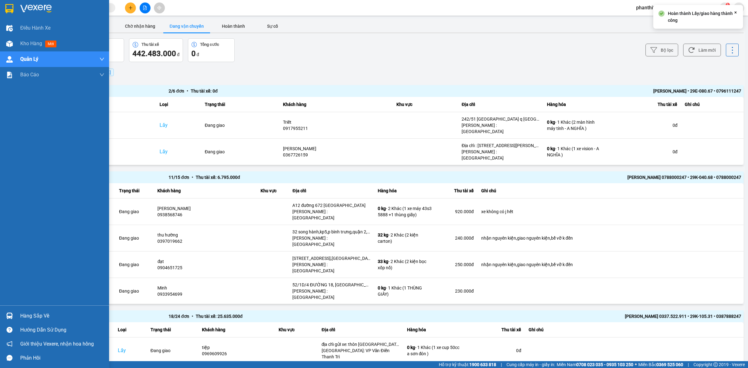
click at [9, 8] on img at bounding box center [9, 8] width 8 height 9
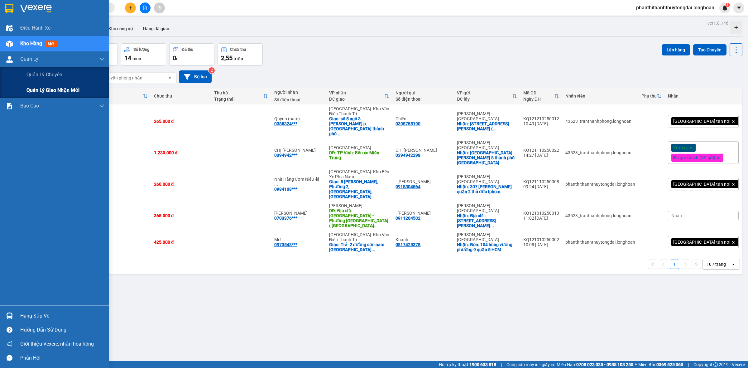
drag, startPoint x: 23, startPoint y: 96, endPoint x: 33, endPoint y: 90, distance: 11.6
click at [24, 96] on div "ver 1.8.146 Kho gửi Trên xe Kho nhận Kho công nợ Hàng đã giao Đơn hàng 5 đơn Kh…" at bounding box center [383, 203] width 723 height 368
click at [27, 85] on div "Quản lý giao nhận mới" at bounding box center [65, 91] width 78 height 16
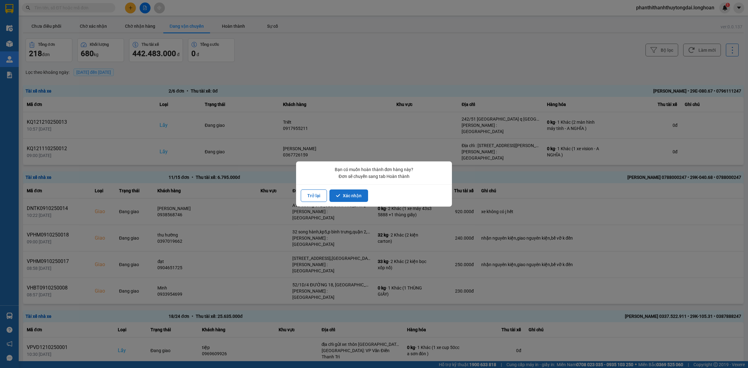
click at [337, 200] on button "Xác nhận" at bounding box center [348, 195] width 39 height 12
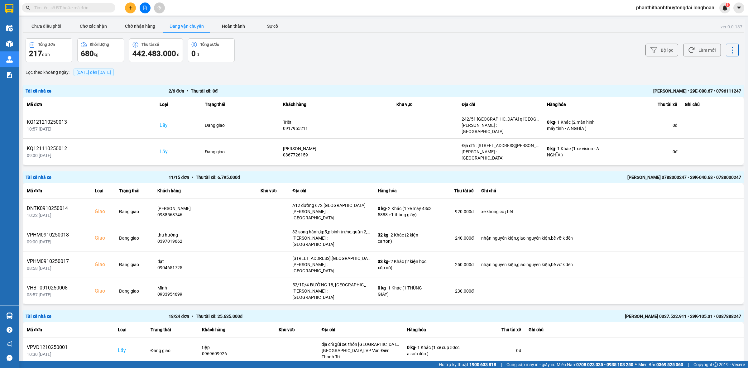
click at [111, 72] on span "[DATE] đến [DATE]" at bounding box center [93, 72] width 35 height 5
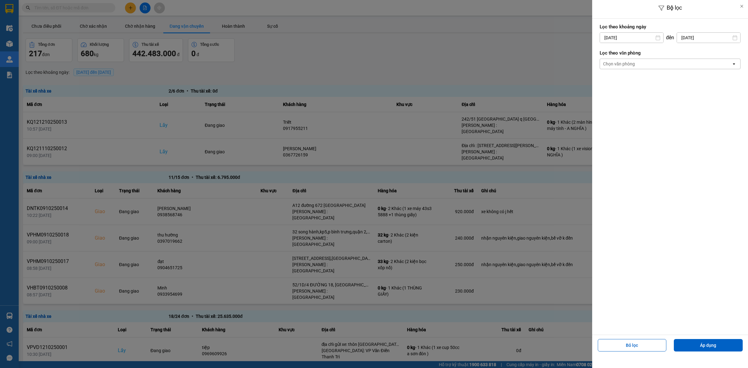
click at [617, 44] on div "Lọc theo khoảng [DATE] Press the down arrow key to interact with the calendar a…" at bounding box center [669, 33] width 141 height 23
click at [617, 42] on input "[DATE]" at bounding box center [631, 38] width 63 height 10
click at [623, 82] on div "1" at bounding box center [628, 83] width 12 height 12
click at [625, 70] on div "Lọc theo văn phòng Chọn văn phòng open" at bounding box center [669, 59] width 141 height 23
click at [625, 66] on div "Chọn văn phòng" at bounding box center [619, 64] width 32 height 6
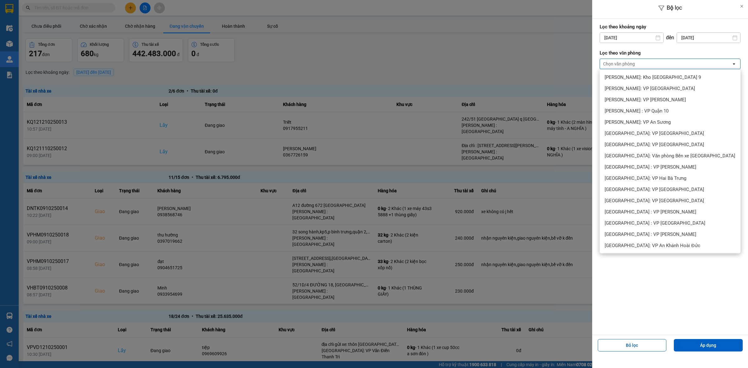
click at [636, 354] on span "[PERSON_NAME] : [GEOGRAPHIC_DATA]" at bounding box center [646, 357] width 84 height 6
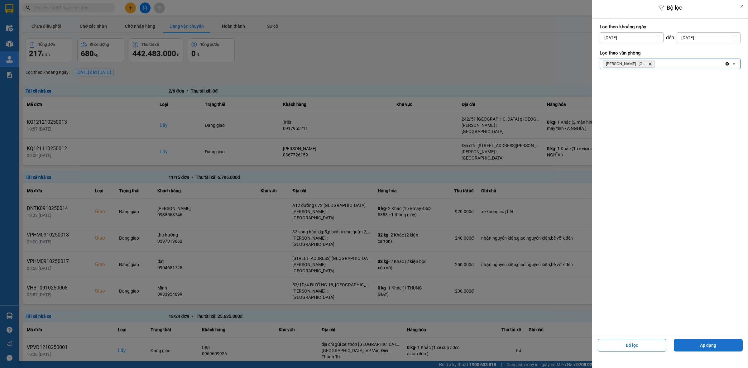
click at [701, 350] on button "Áp dụng" at bounding box center [707, 345] width 69 height 12
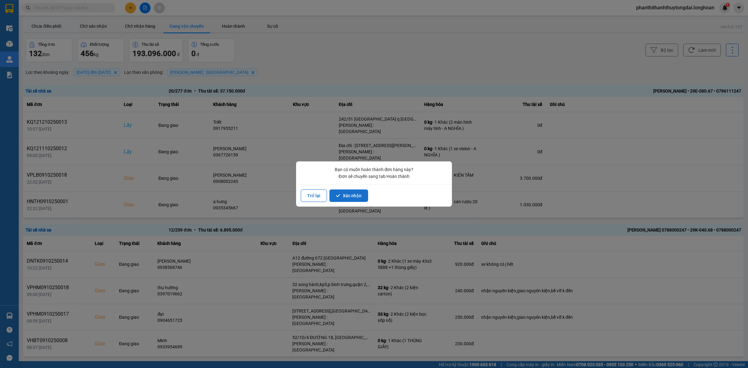
click at [358, 193] on button "Xác nhận" at bounding box center [348, 195] width 39 height 12
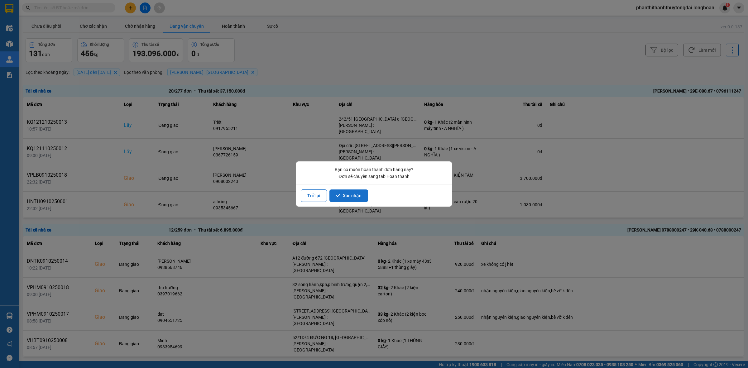
click at [353, 192] on button "Xác nhận" at bounding box center [348, 195] width 39 height 12
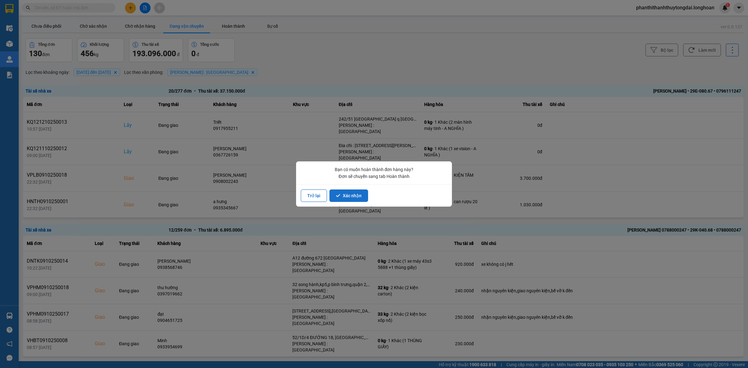
click at [347, 198] on button "Xác nhận" at bounding box center [348, 195] width 39 height 12
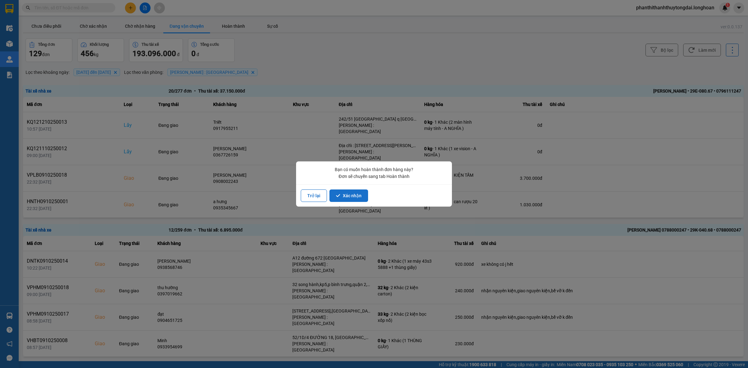
click at [345, 195] on button "Xác nhận" at bounding box center [348, 195] width 39 height 12
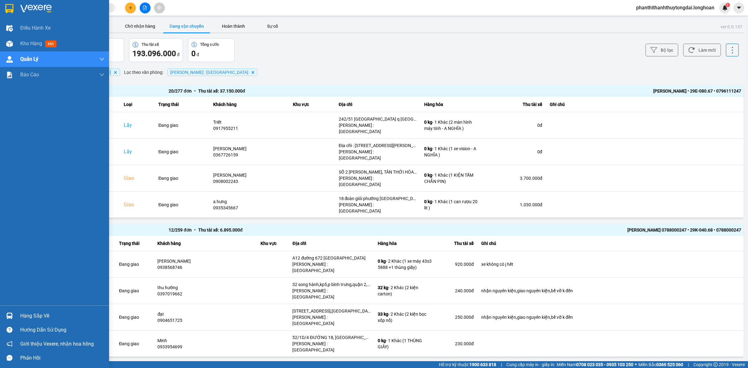
click at [5, 10] on div at bounding box center [9, 8] width 11 height 11
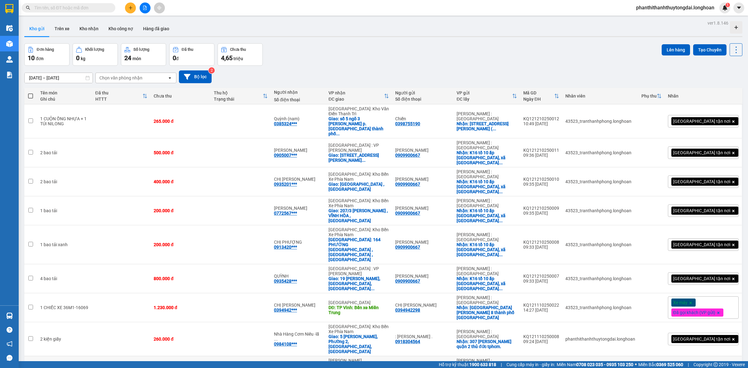
drag, startPoint x: 173, startPoint y: 109, endPoint x: 170, endPoint y: 323, distance: 213.4
click at [170, 327] on tbody "1 CUỘN ỐNG NHỰA + 1 TÚI NILONG 265.000 đ Quỳnh (nam) 0385324*** [GEOGRAPHIC_DAT…" at bounding box center [383, 256] width 718 height 305
click at [174, 356] on td "365.000 đ" at bounding box center [180, 370] width 60 height 29
click at [151, 356] on td at bounding box center [121, 370] width 59 height 29
click at [703, 119] on icon at bounding box center [705, 121] width 4 height 4
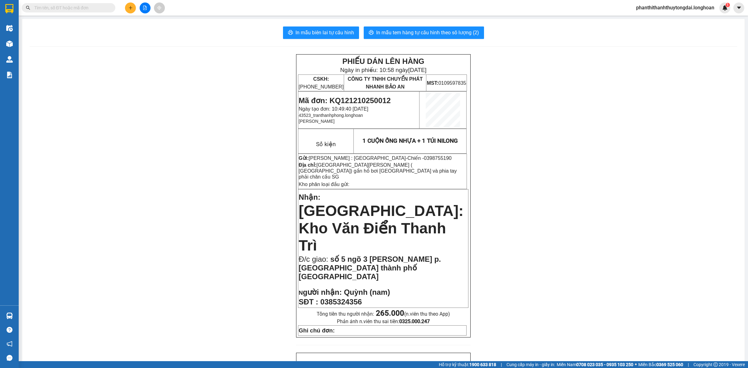
drag, startPoint x: 610, startPoint y: 130, endPoint x: 359, endPoint y: 139, distance: 251.2
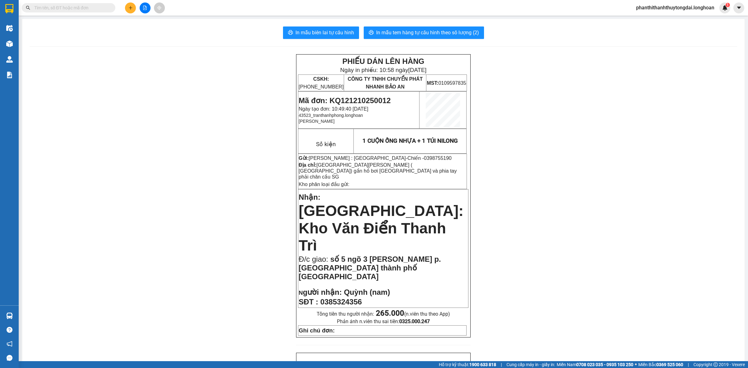
drag, startPoint x: 722, startPoint y: 139, endPoint x: 420, endPoint y: 108, distance: 303.4
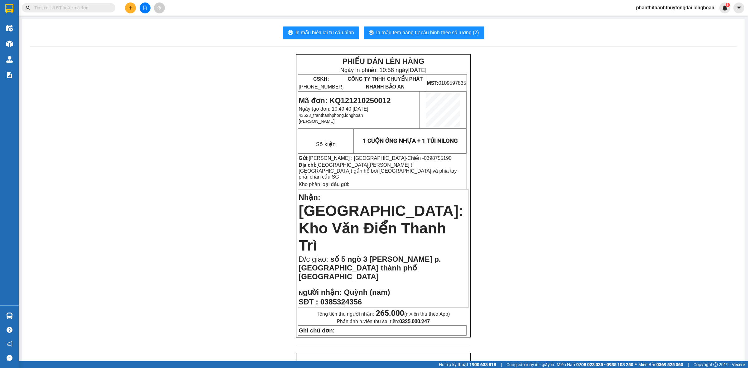
drag, startPoint x: 738, startPoint y: 144, endPoint x: 646, endPoint y: 128, distance: 94.2
click at [731, 144] on div "In mẫu biên lai tự cấu hình In mẫu tem hàng tự cấu hình theo số lượng (2) PHIẾU…" at bounding box center [383, 371] width 723 height 704
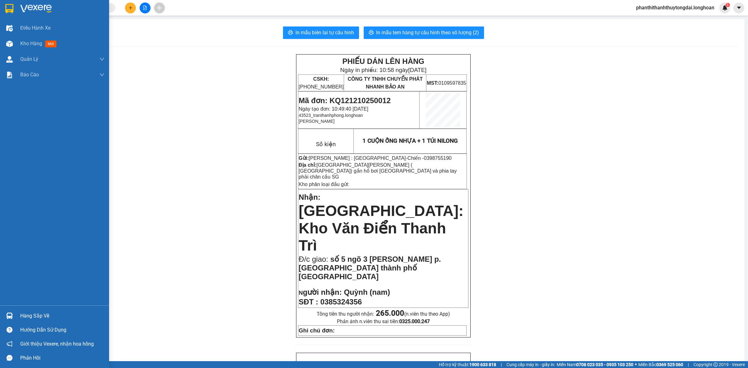
click at [1, 15] on div at bounding box center [54, 10] width 109 height 20
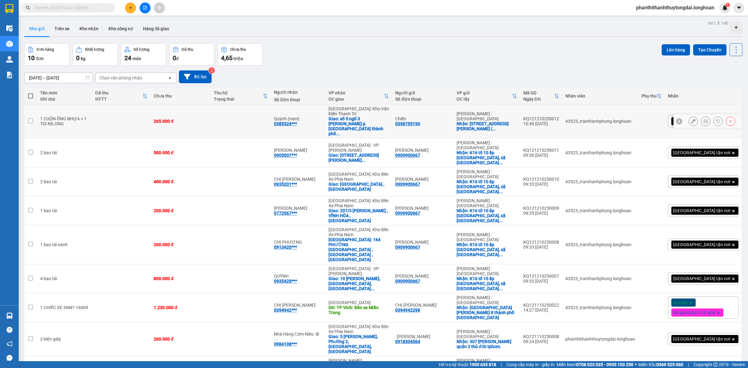
drag, startPoint x: 367, startPoint y: 110, endPoint x: 373, endPoint y: 122, distance: 13.9
click at [368, 110] on div "[GEOGRAPHIC_DATA]: Kho Văn Điển Thanh Trì" at bounding box center [358, 111] width 60 height 10
checkbox input "true"
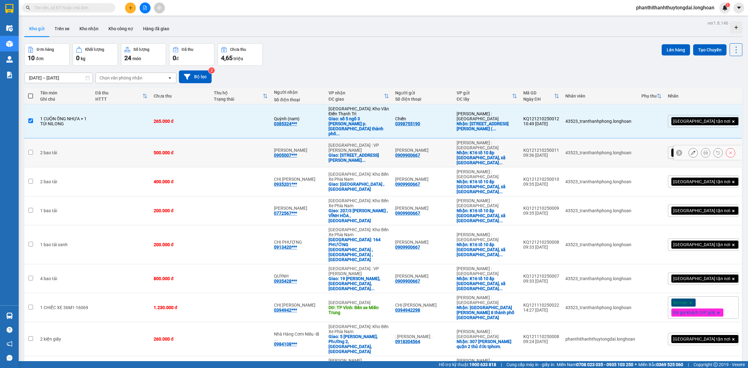
click at [375, 153] on div "Giao: [STREET_ADDRESS][PERSON_NAME] ..." at bounding box center [358, 158] width 60 height 10
checkbox input "true"
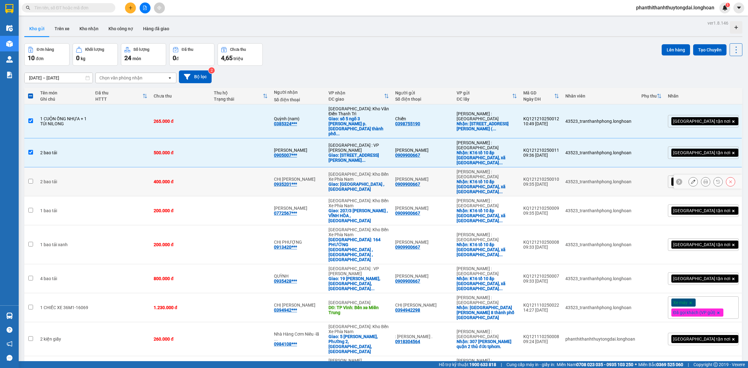
click at [361, 182] on div "Giao: [GEOGRAPHIC_DATA] , [GEOGRAPHIC_DATA]" at bounding box center [358, 187] width 60 height 10
checkbox input "true"
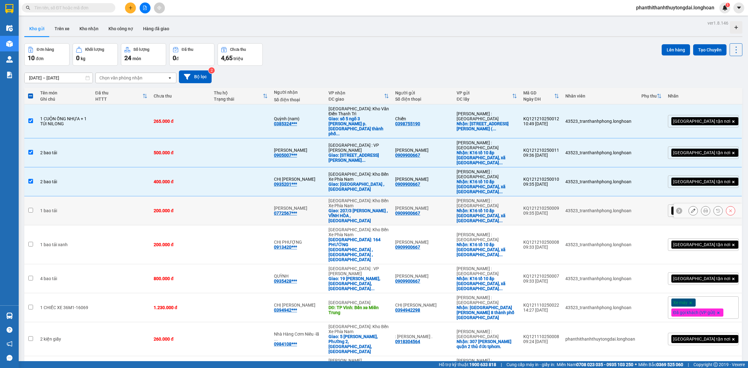
click at [354, 208] on div "Giao: 207/3 [PERSON_NAME] , VĨNH HÒA , [GEOGRAPHIC_DATA]" at bounding box center [358, 215] width 60 height 15
checkbox input "true"
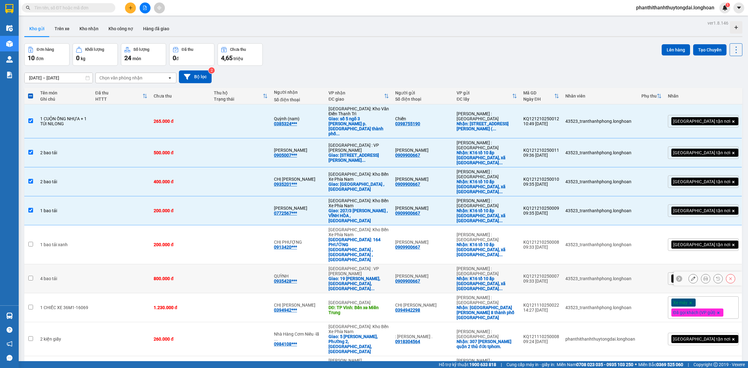
click at [339, 264] on td "Đà Nẵng : VP [PERSON_NAME]: 19 [PERSON_NAME], [GEOGRAPHIC_DATA], [PERSON_NAME] …" at bounding box center [358, 278] width 67 height 29
checkbox input "true"
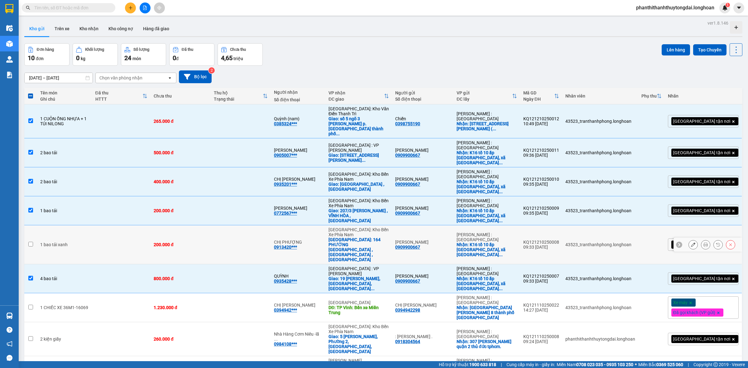
click at [317, 240] on div "CHỊ PHƯỢNG 0913420***" at bounding box center [298, 245] width 48 height 10
checkbox input "true"
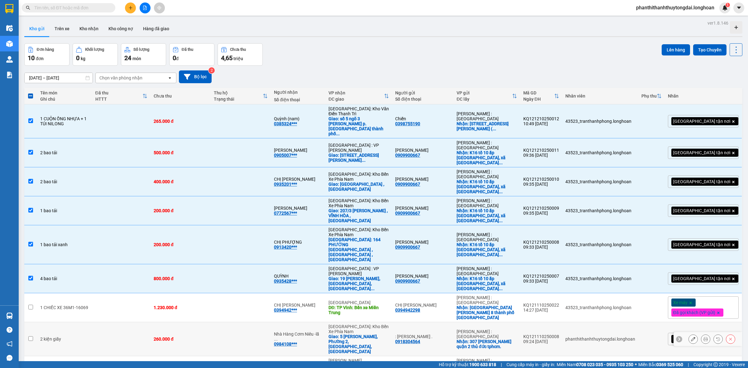
click at [302, 331] on div "Nhà Hàng Cơm Niêu -lẩ ..." at bounding box center [298, 336] width 48 height 10
checkbox input "true"
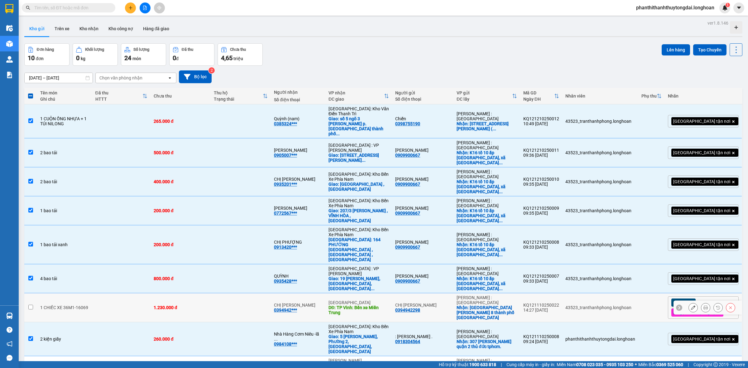
click at [297, 307] on div "0394942***" at bounding box center [285, 309] width 23 height 5
click at [295, 368] on div "0703376***" at bounding box center [285, 372] width 23 height 5
click at [322, 302] on div "CHỊ PHƯƠNG 0394942***" at bounding box center [298, 307] width 48 height 10
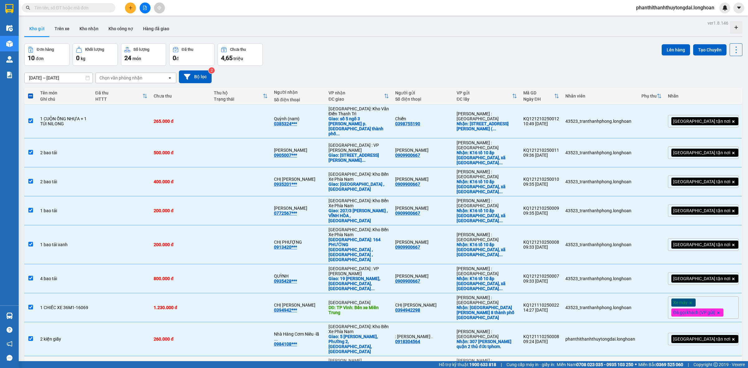
click at [481, 368] on div "Nhận: Địa chỉ : [STREET_ADDRESS][PERSON_NAME]" at bounding box center [486, 375] width 60 height 15
click at [662, 47] on button "Lên hàng" at bounding box center [675, 49] width 28 height 11
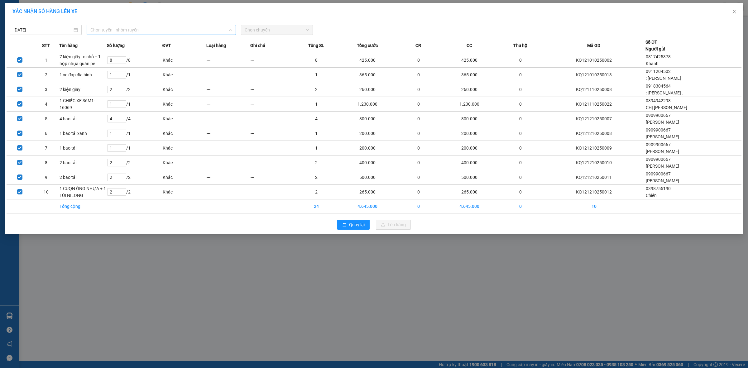
click at [122, 33] on span "Chọn tuyến - nhóm tuyến" at bounding box center [161, 29] width 142 height 9
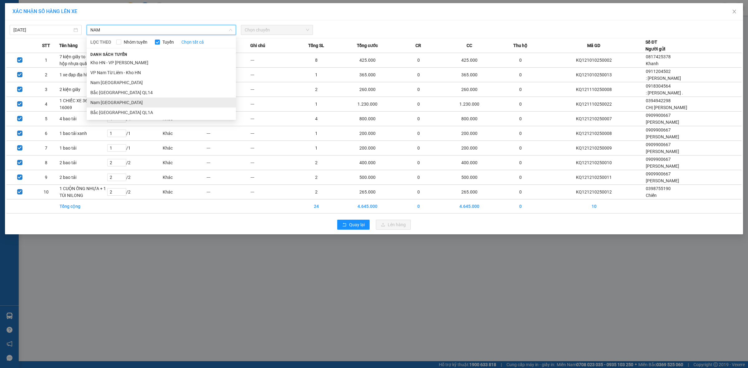
click at [123, 102] on li "Nam [GEOGRAPHIC_DATA]" at bounding box center [161, 102] width 149 height 10
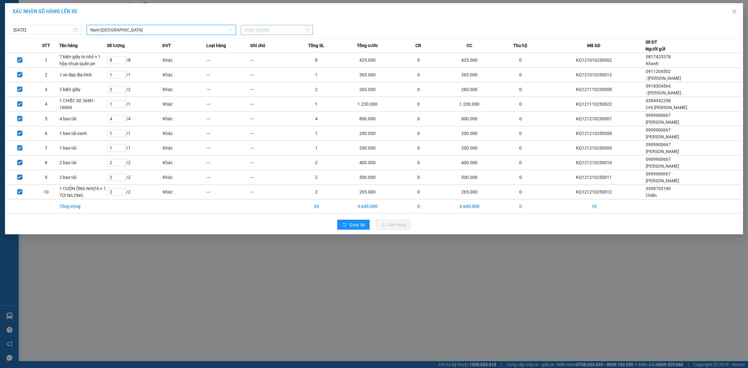
click at [298, 32] on span "Chọn chuyến" at bounding box center [276, 29] width 64 height 9
click at [274, 53] on div "20:00 (TC) - 29K-040.98" at bounding box center [268, 52] width 49 height 7
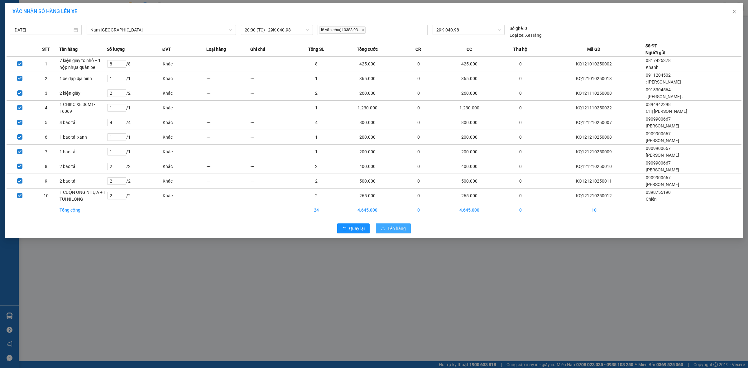
click at [387, 230] on span "Lên hàng" at bounding box center [396, 228] width 18 height 7
